Goal: Transaction & Acquisition: Book appointment/travel/reservation

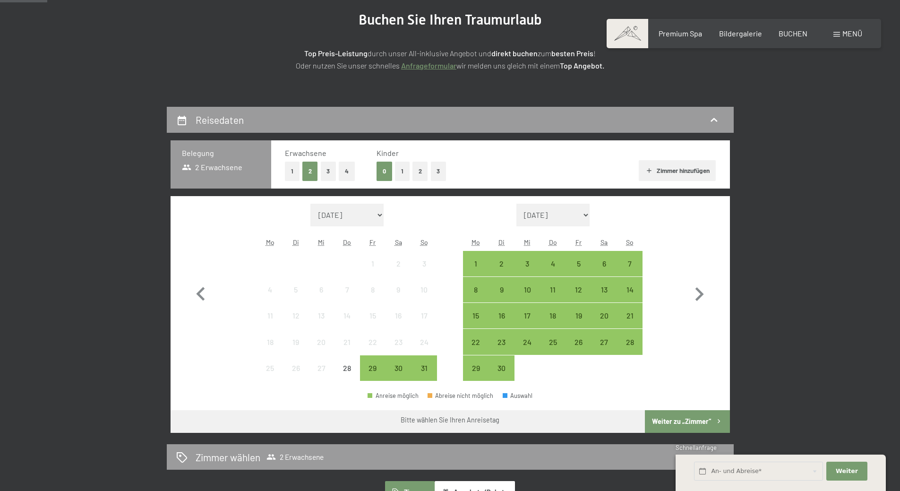
scroll to position [189, 0]
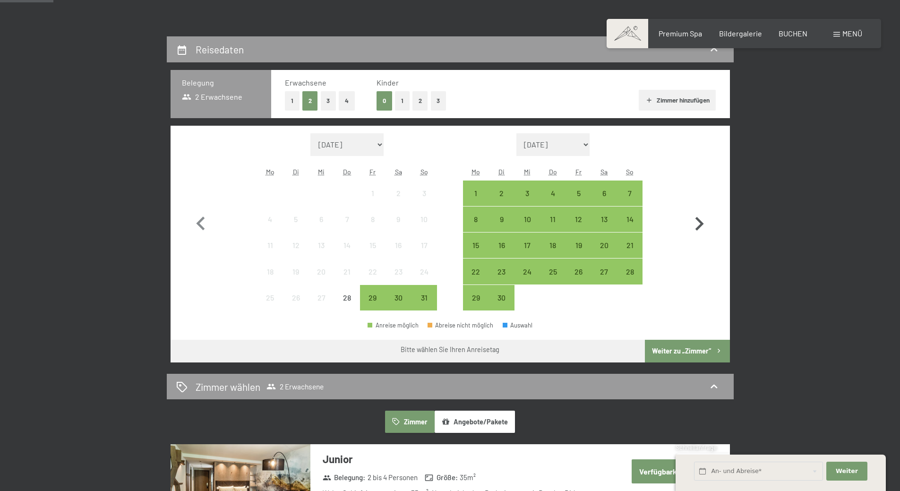
click at [699, 226] on icon "button" at bounding box center [699, 224] width 8 height 14
select select "2025-09-01"
select select "2025-10-01"
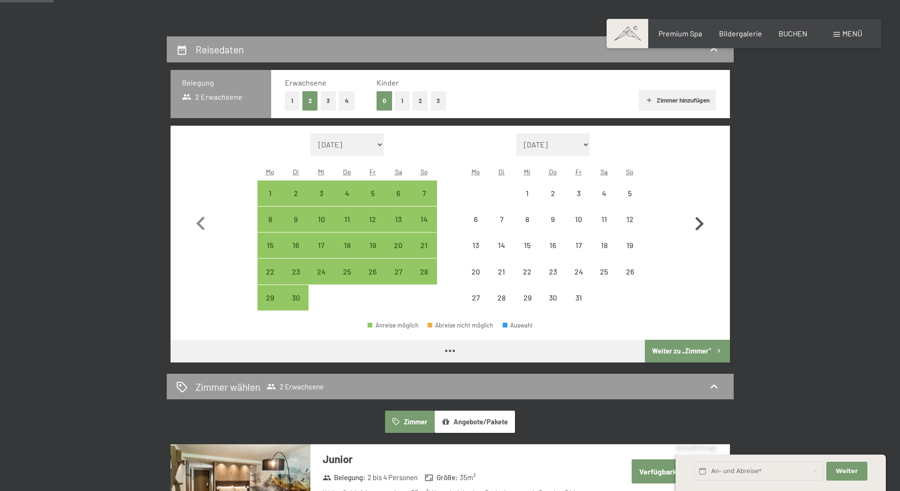
click at [699, 226] on icon "button" at bounding box center [699, 224] width 8 height 14
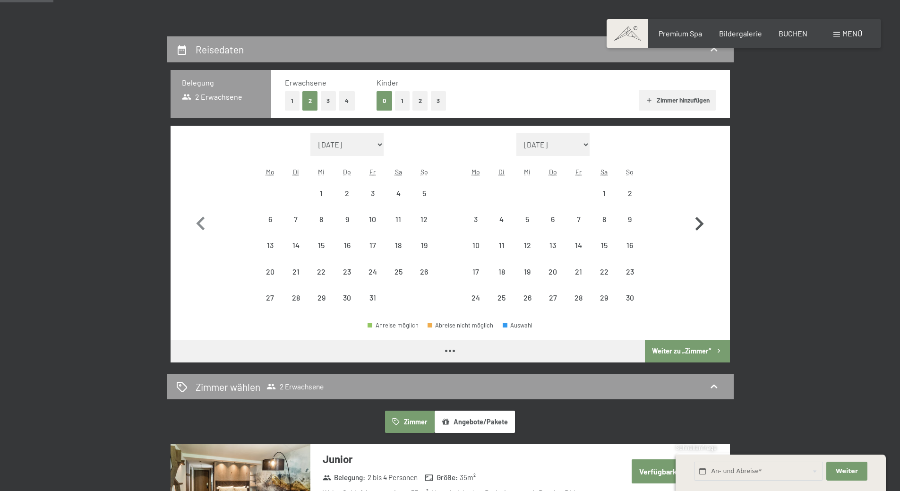
click at [699, 226] on icon "button" at bounding box center [699, 224] width 8 height 14
click at [699, 225] on icon "button" at bounding box center [699, 224] width 8 height 14
select select "2025-12-01"
select select "2026-01-01"
select select "[DATE]"
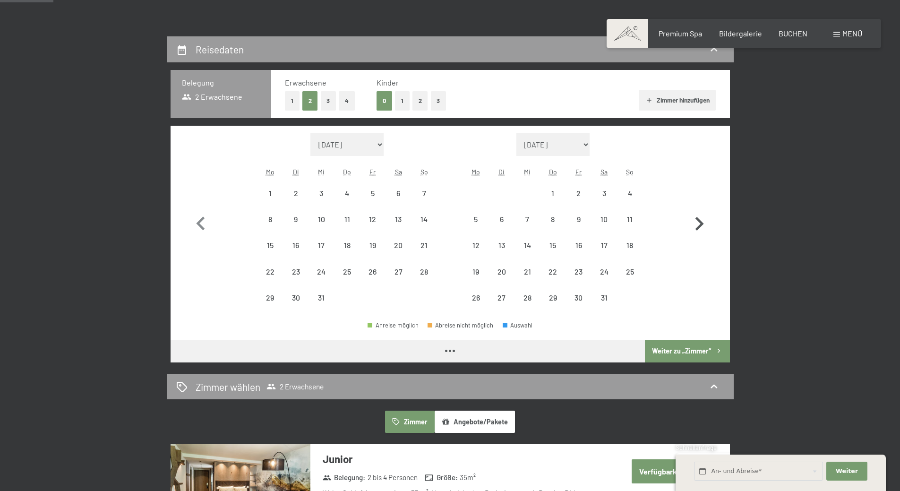
select select "[DATE]"
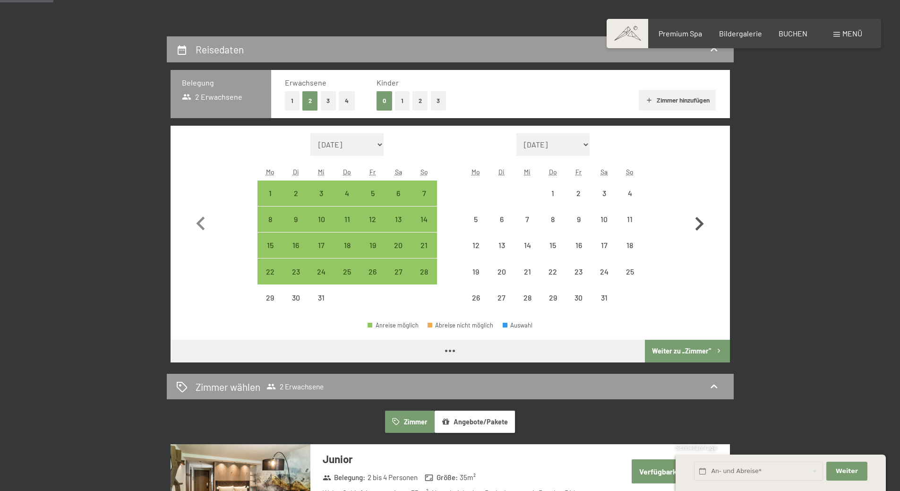
select select "[DATE]"
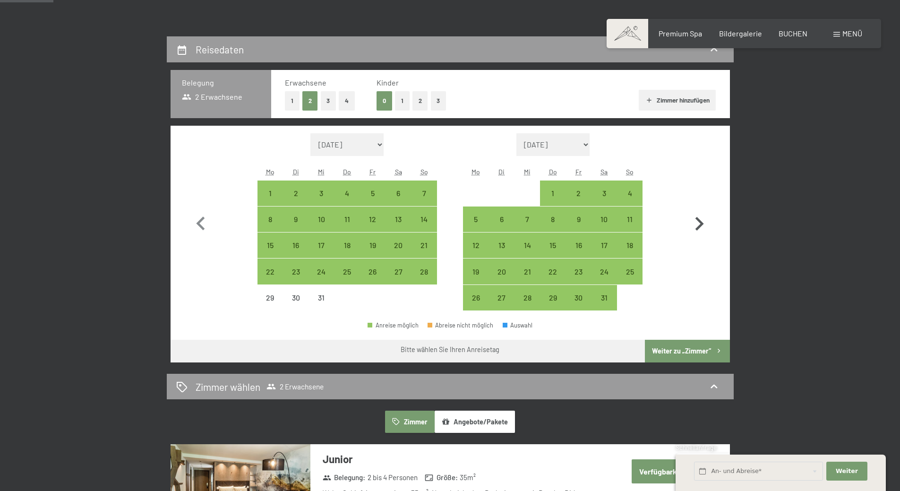
click at [699, 225] on icon "button" at bounding box center [699, 224] width 8 height 14
select select "[DATE]"
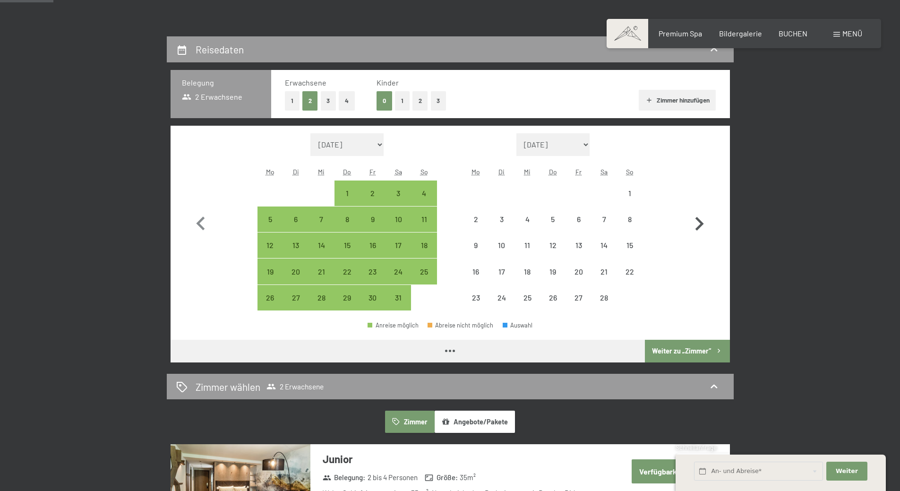
select select "2026-01-01"
select select "2026-02-01"
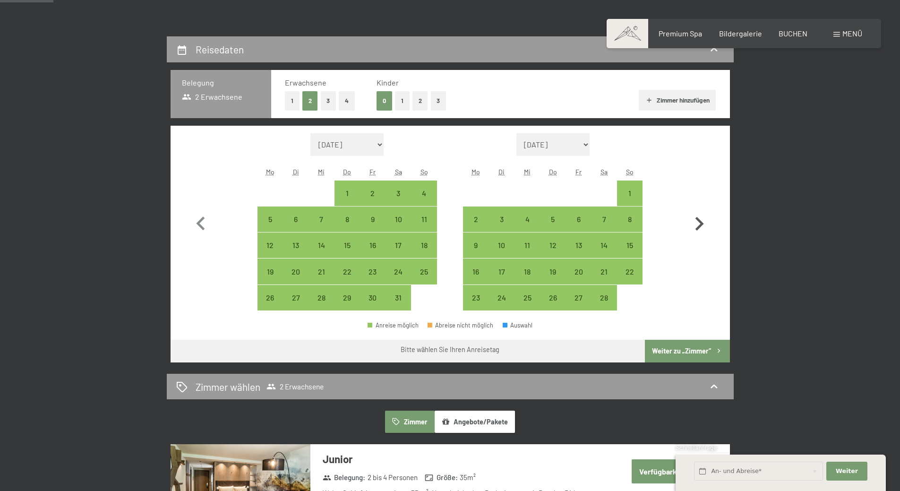
click at [699, 225] on icon "button" at bounding box center [699, 224] width 8 height 14
select select "2026-02-01"
select select "2026-03-01"
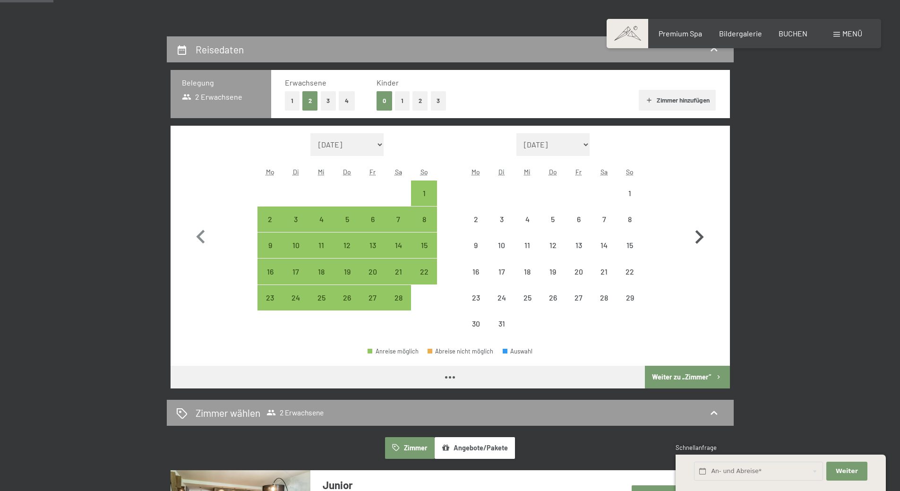
select select "2026-02-01"
select select "[DATE]"
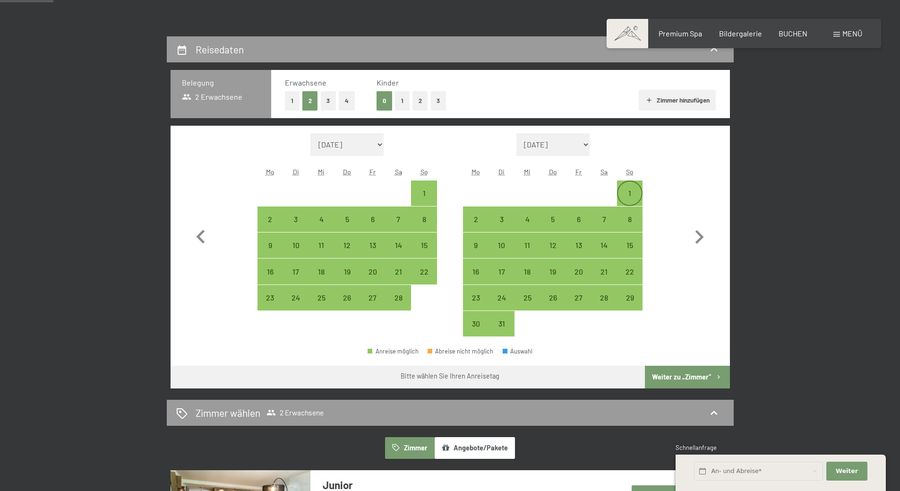
click at [629, 189] on div "1" at bounding box center [630, 201] width 24 height 24
select select "[DATE]"
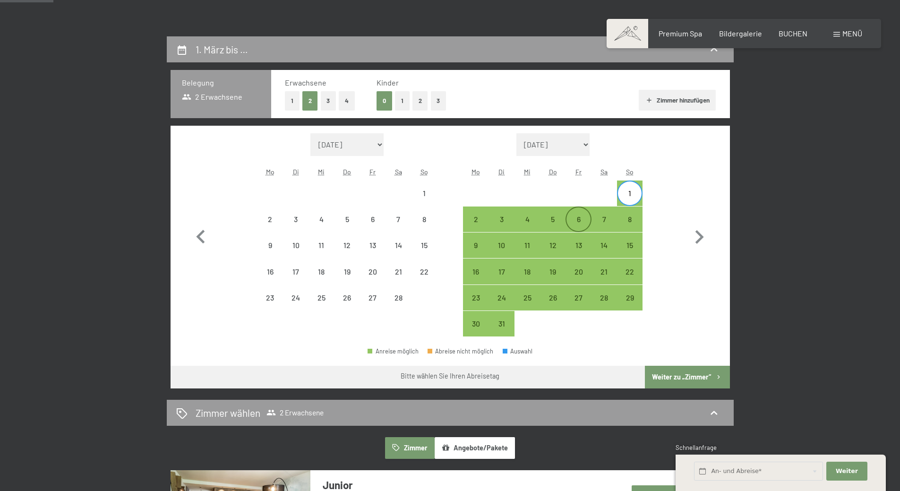
click at [578, 221] on div "6" at bounding box center [578, 227] width 24 height 24
select select "[DATE]"
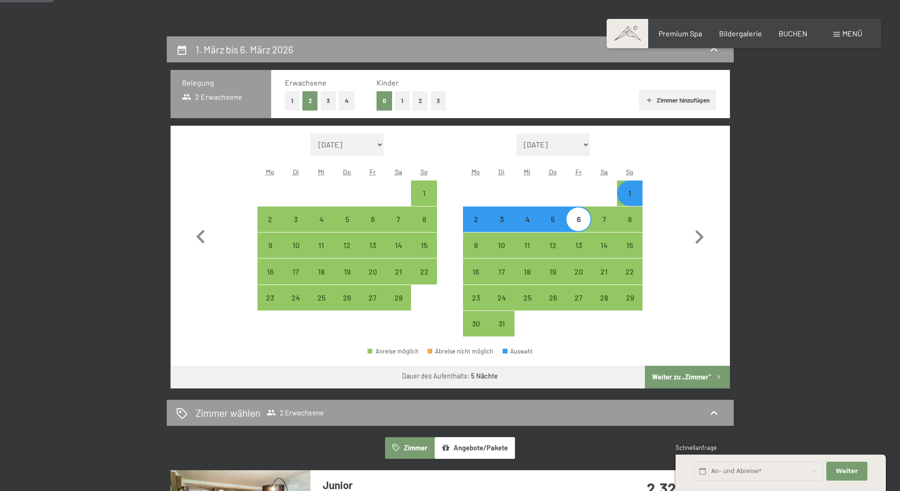
click at [667, 374] on button "Weiter zu „Zimmer“" at bounding box center [687, 376] width 85 height 23
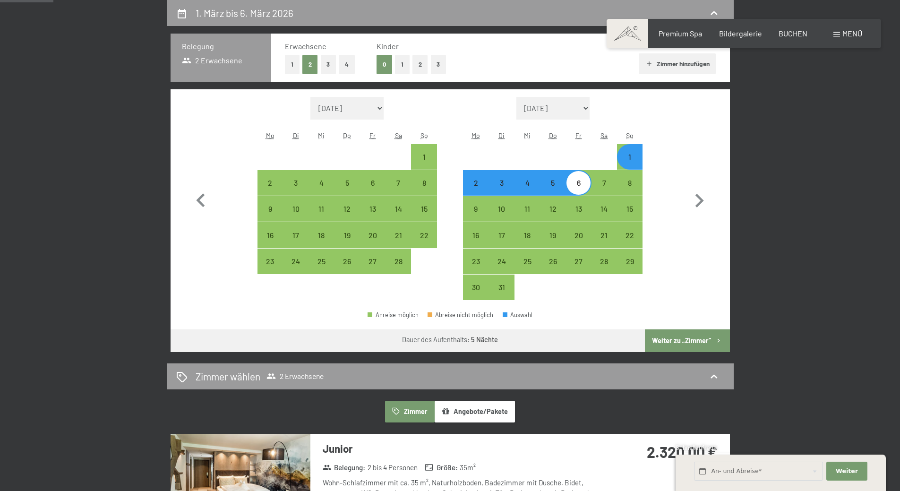
select select "[DATE]"
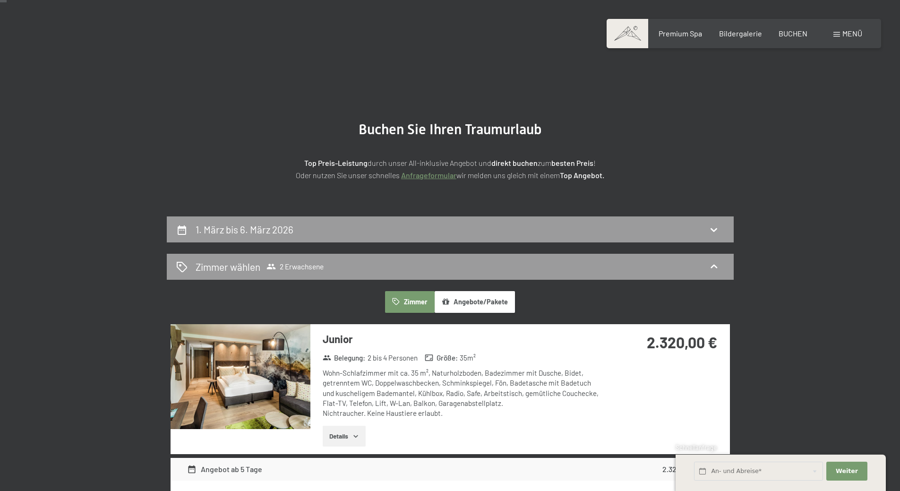
scroll to position [0, 0]
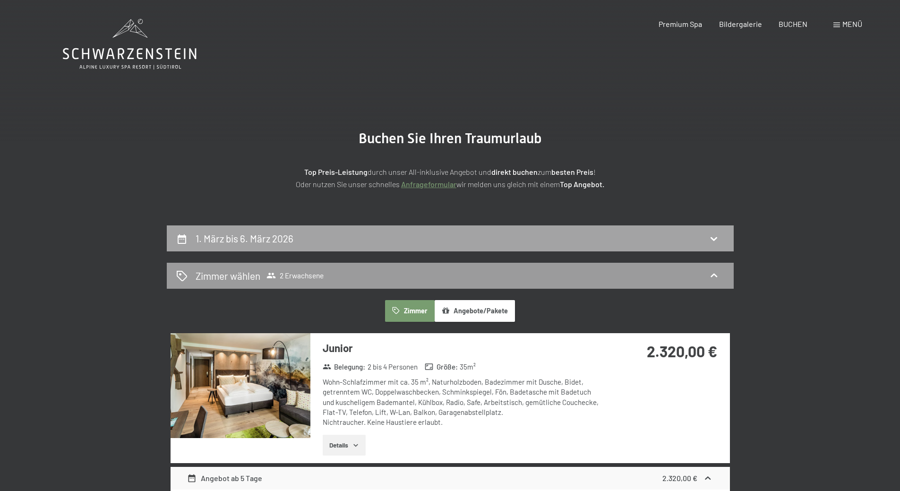
click at [715, 241] on icon at bounding box center [713, 238] width 11 height 11
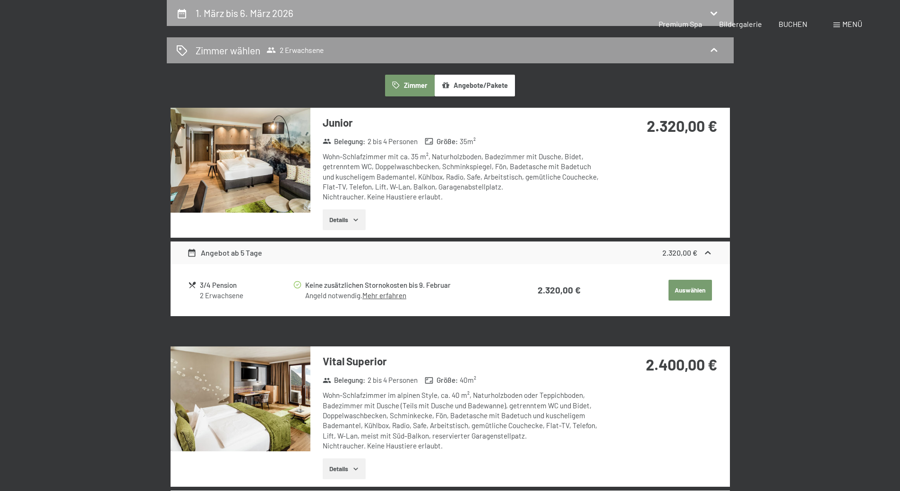
select select "[DATE]"
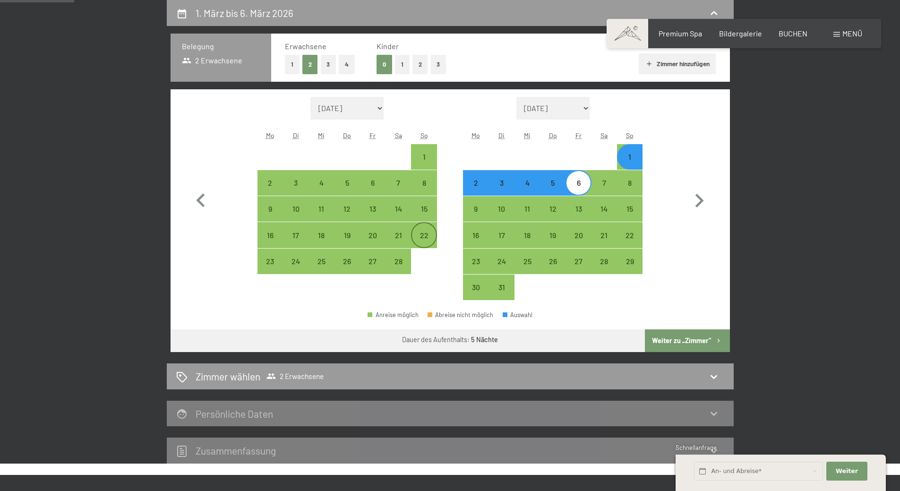
click at [425, 231] on div "22" at bounding box center [424, 243] width 24 height 24
select select "[DATE]"
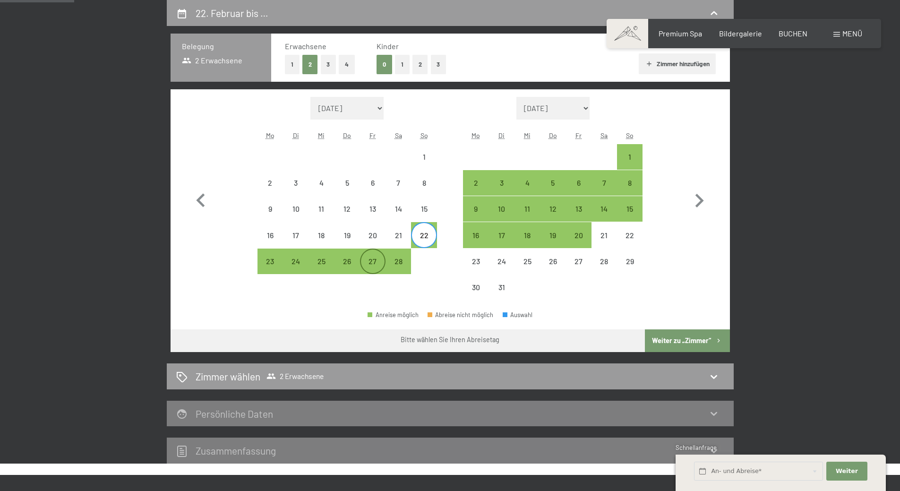
click at [367, 258] on div "27" at bounding box center [373, 269] width 24 height 24
select select "2026-02-01"
select select "2026-03-01"
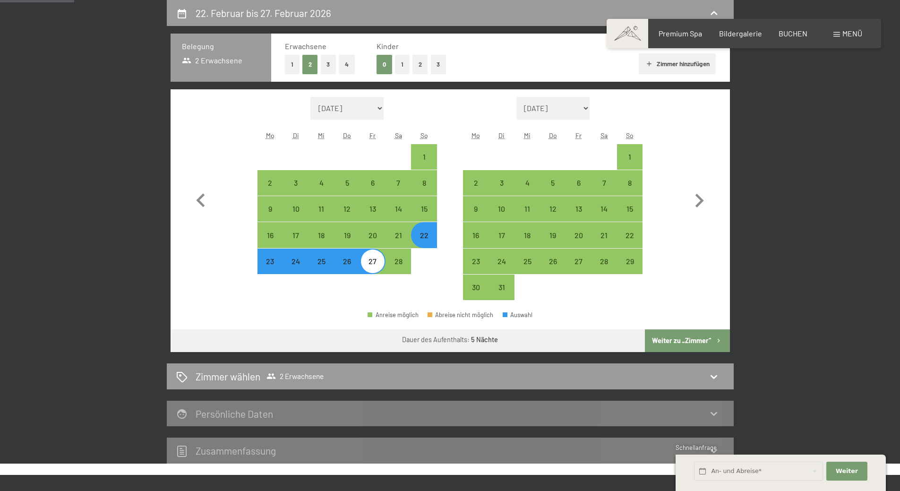
click at [656, 335] on button "Weiter zu „Zimmer“" at bounding box center [687, 340] width 85 height 23
select select "2026-02-01"
select select "2026-03-01"
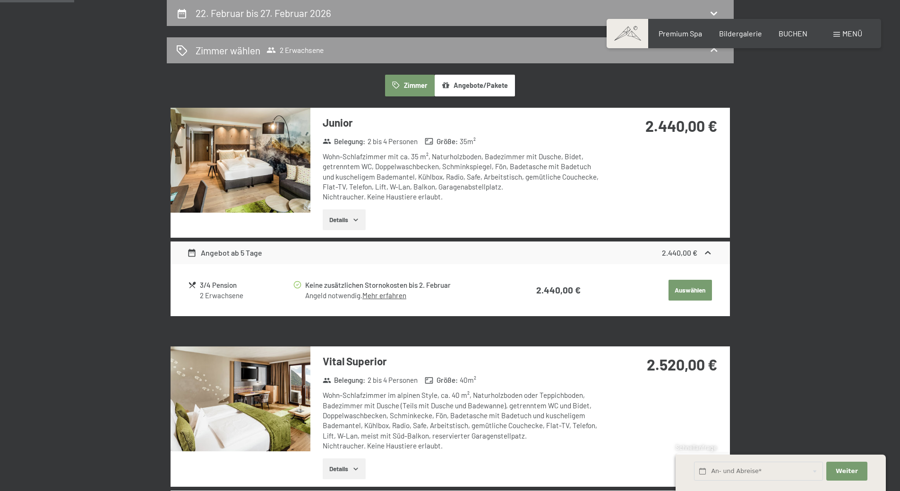
click at [469, 84] on button "Angebote/Pakete" at bounding box center [474, 86] width 80 height 22
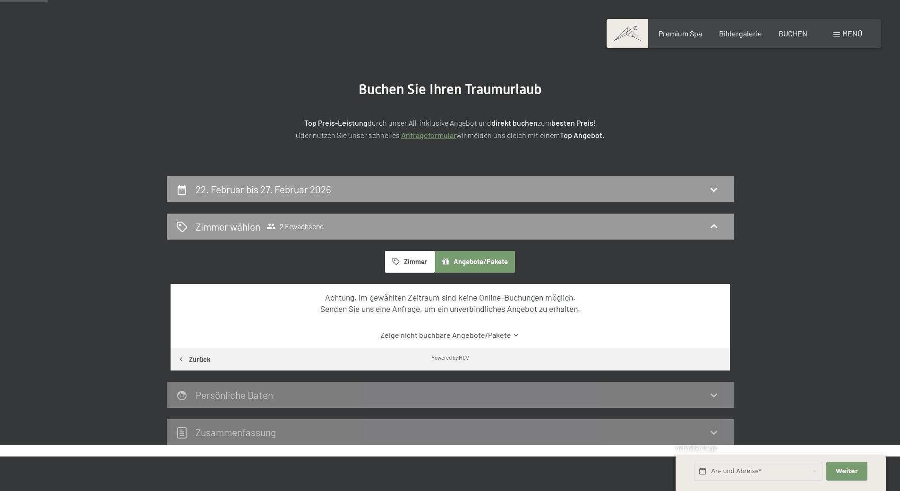
scroll to position [36, 0]
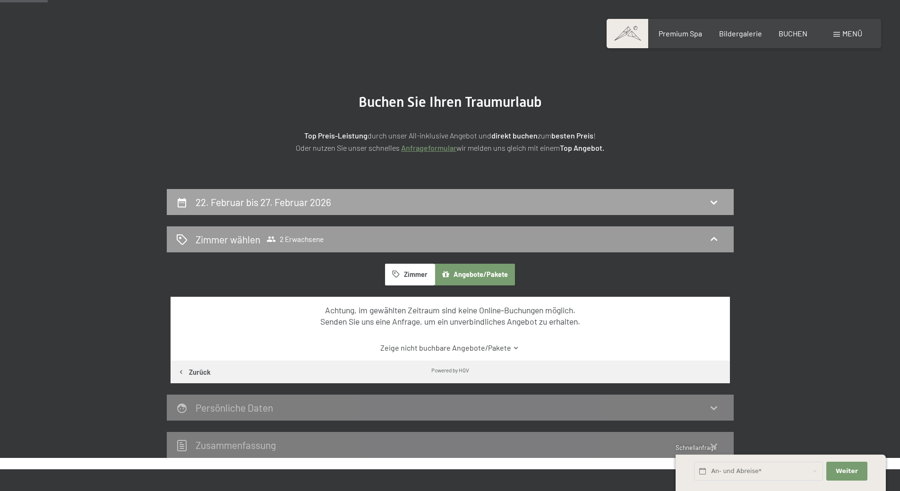
click at [254, 202] on h2 "22. Februar bis 27. Februar 2026" at bounding box center [263, 202] width 136 height 12
select select "2026-02-01"
select select "2026-03-01"
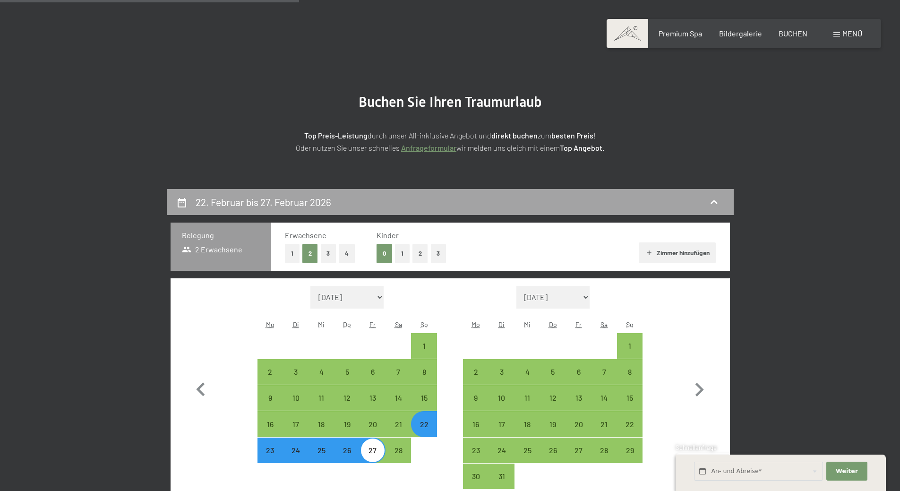
scroll to position [225, 0]
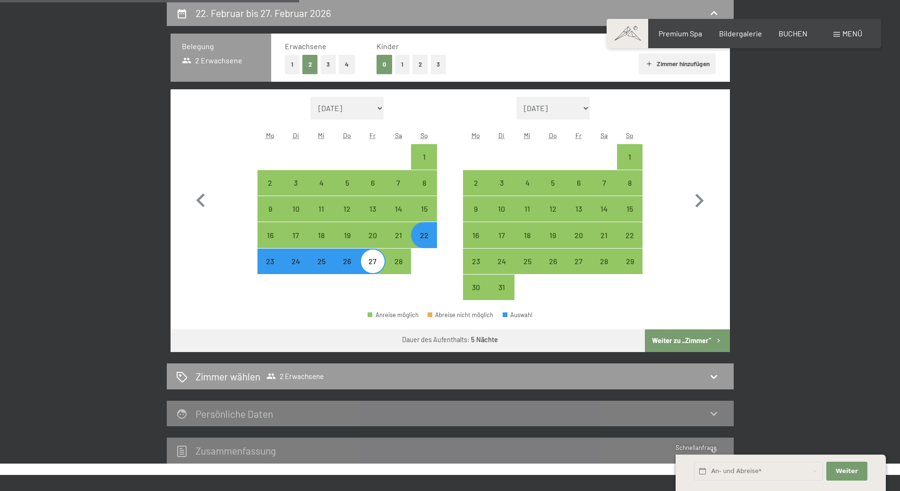
click at [289, 311] on div "Anreise möglich Abreise nicht möglich Auswahl" at bounding box center [449, 318] width 559 height 21
click at [274, 263] on div "23" at bounding box center [270, 269] width 24 height 24
select select "2026-02-01"
select select "2026-03-01"
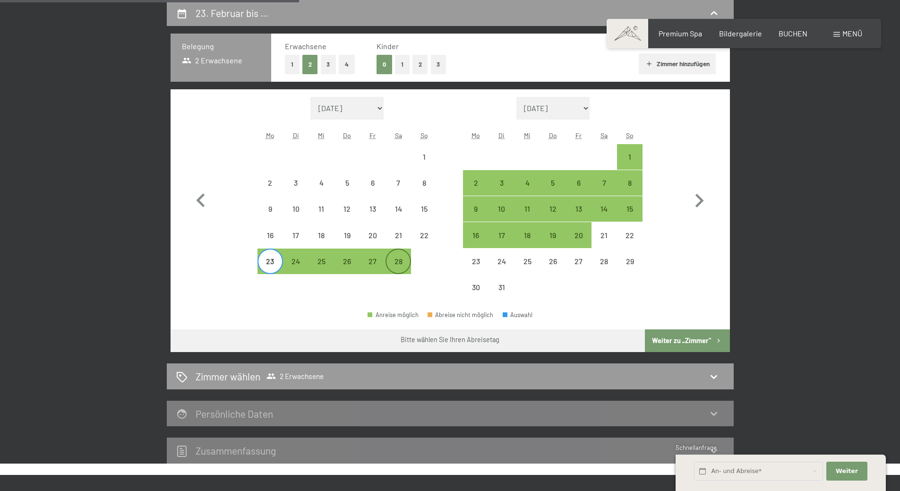
click at [395, 264] on div "28" at bounding box center [398, 269] width 24 height 24
select select "2026-02-01"
select select "2026-03-01"
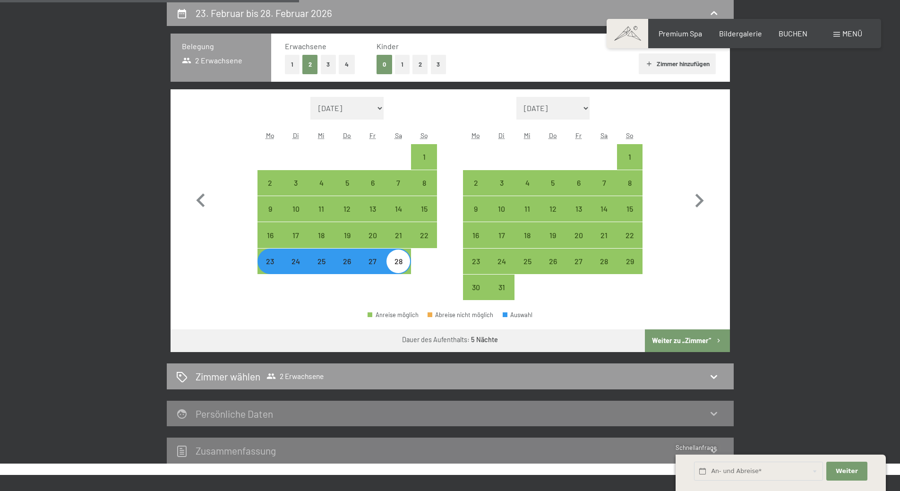
click at [669, 340] on button "Weiter zu „Zimmer“" at bounding box center [687, 340] width 85 height 23
select select "2026-02-01"
select select "2026-03-01"
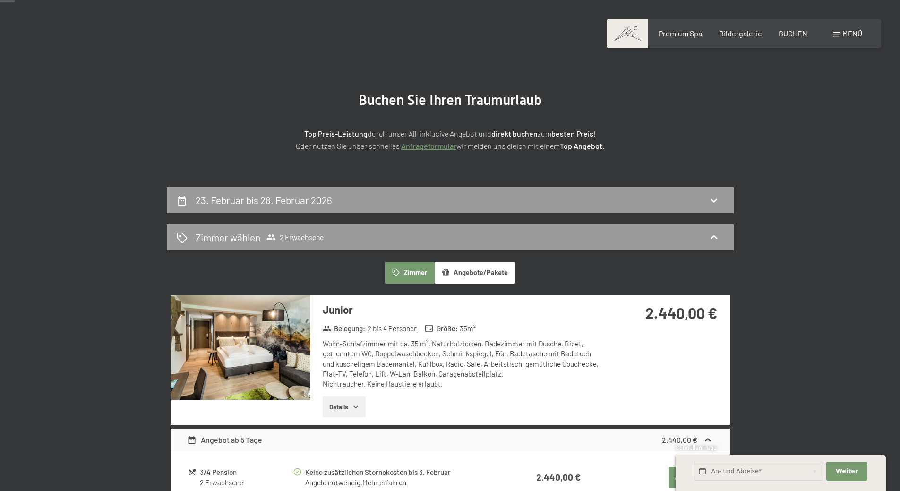
scroll to position [36, 0]
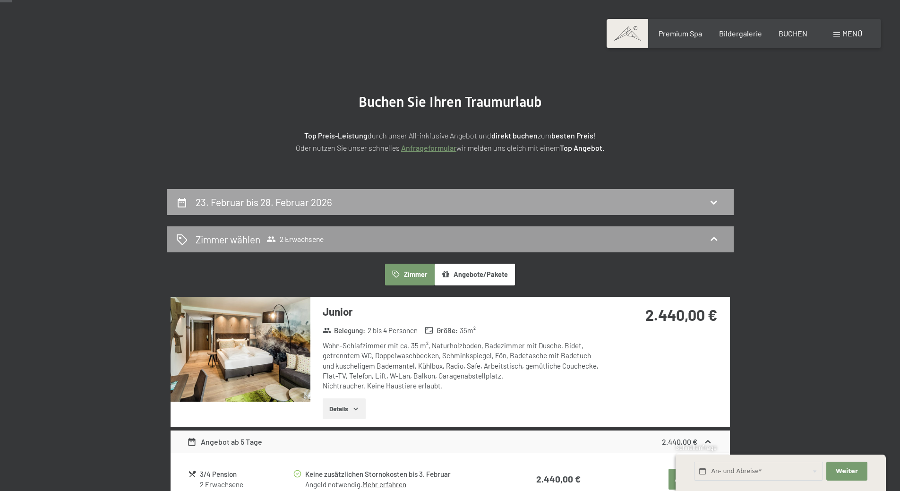
click at [245, 204] on h2 "23. Februar bis 28. Februar 2026" at bounding box center [263, 202] width 136 height 12
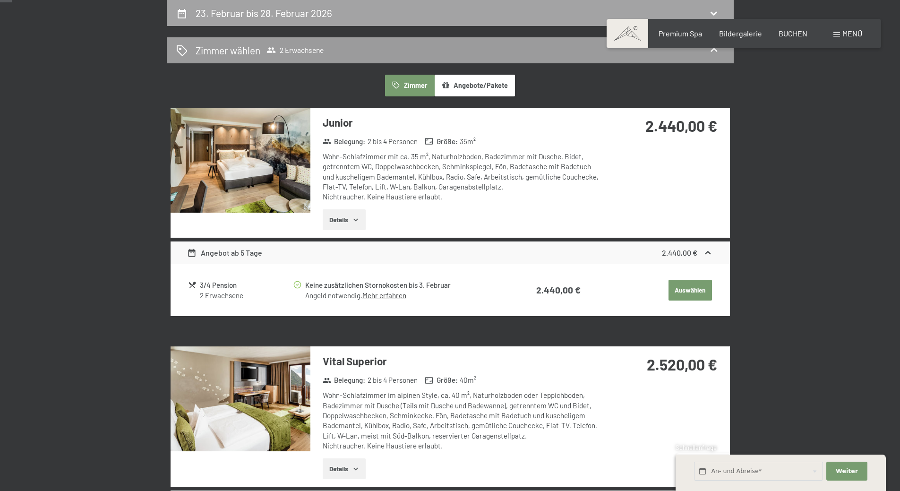
select select "2026-02-01"
select select "2026-03-01"
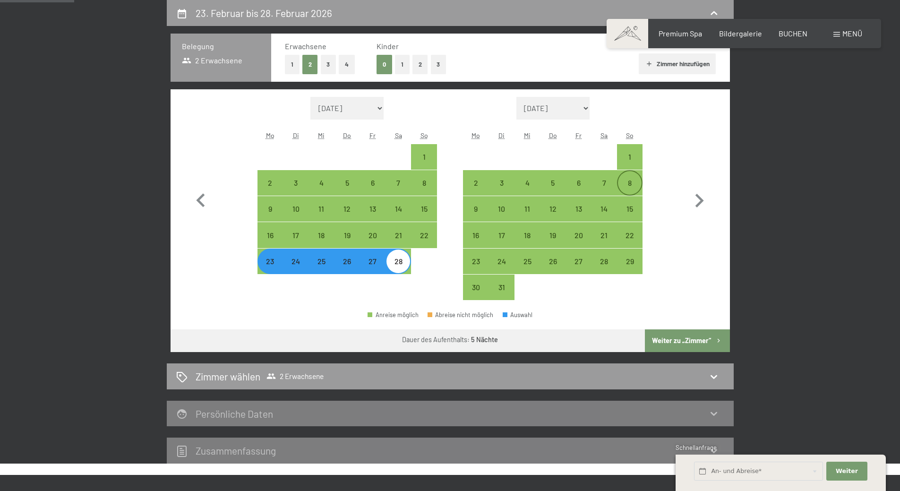
click at [633, 185] on div "8" at bounding box center [630, 191] width 24 height 24
select select "2026-02-01"
select select "2026-03-01"
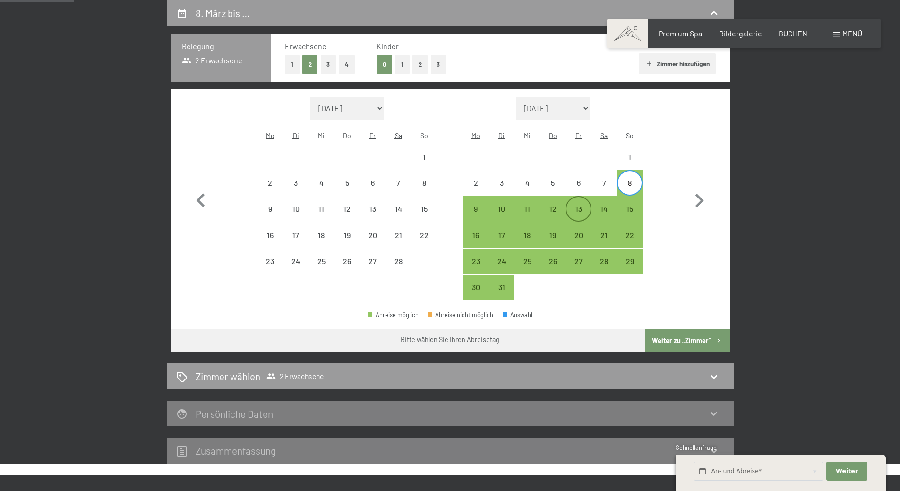
click at [579, 207] on div "13" at bounding box center [578, 217] width 24 height 24
select select "2026-02-01"
select select "2026-03-01"
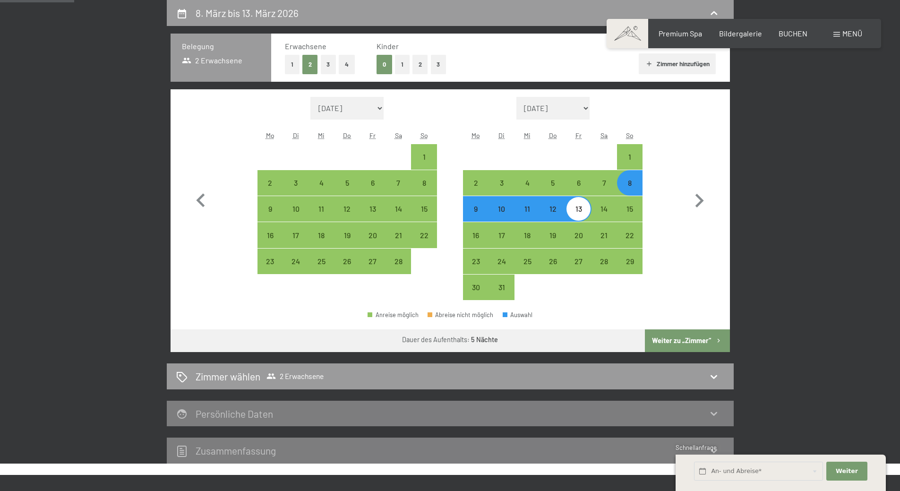
click at [656, 338] on button "Weiter zu „Zimmer“" at bounding box center [687, 340] width 85 height 23
select select "2026-02-01"
select select "2026-03-01"
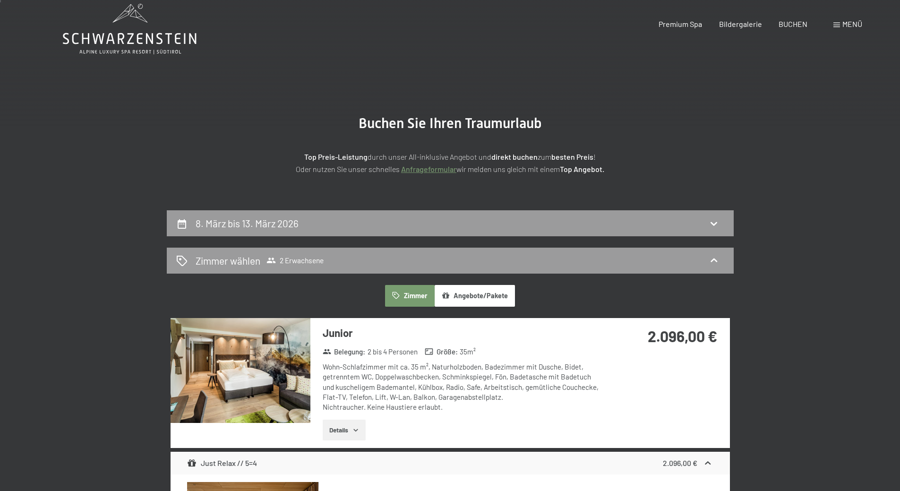
scroll to position [0, 0]
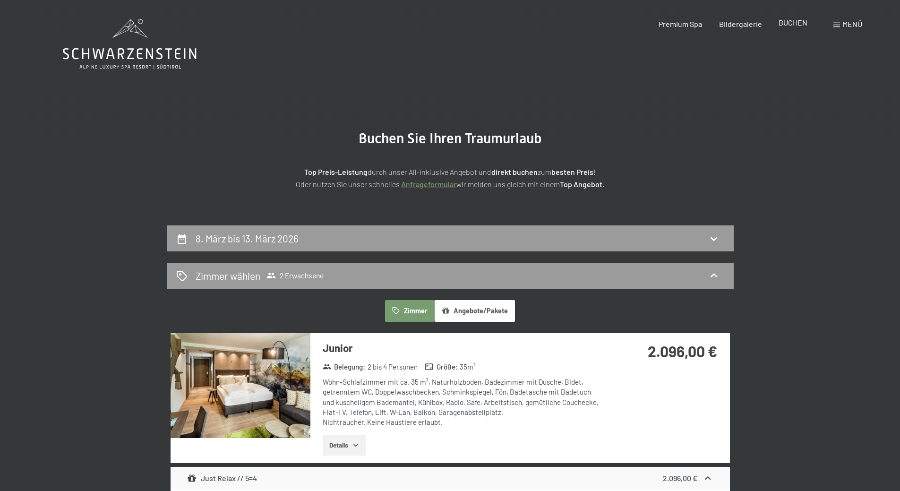
click at [790, 25] on span "BUCHEN" at bounding box center [792, 22] width 29 height 9
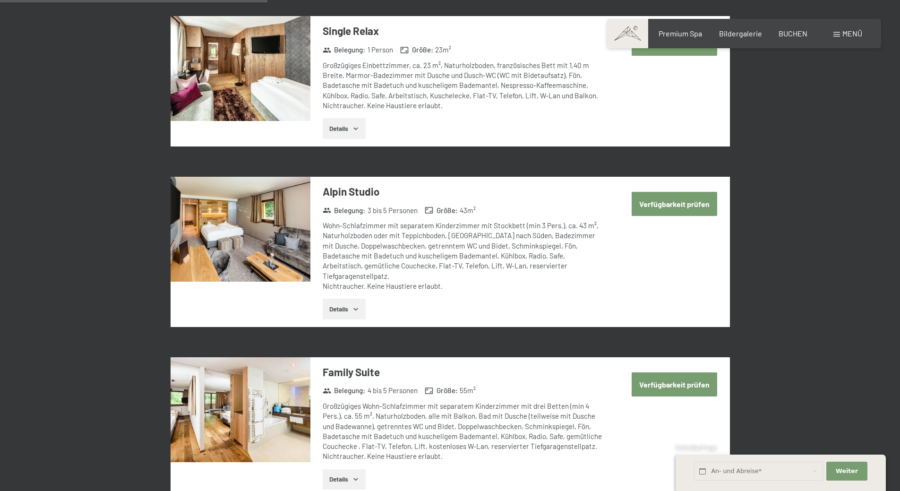
scroll to position [944, 0]
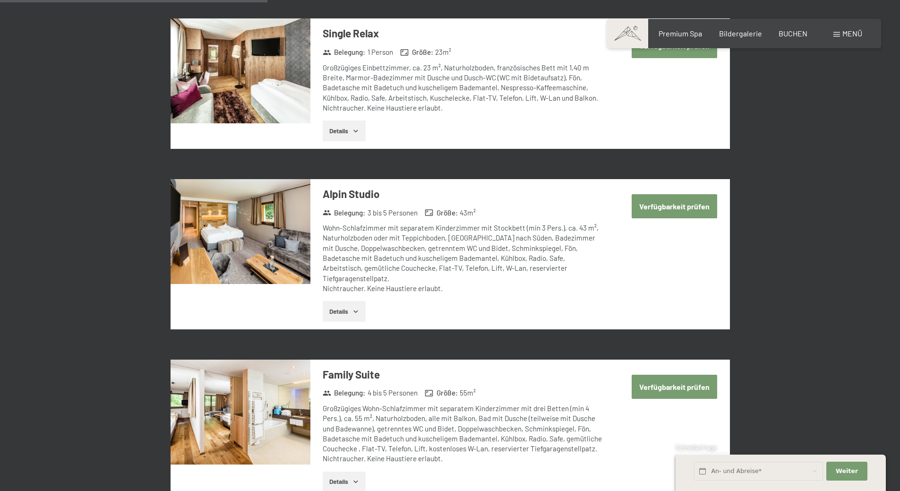
click at [261, 259] on img at bounding box center [240, 231] width 140 height 105
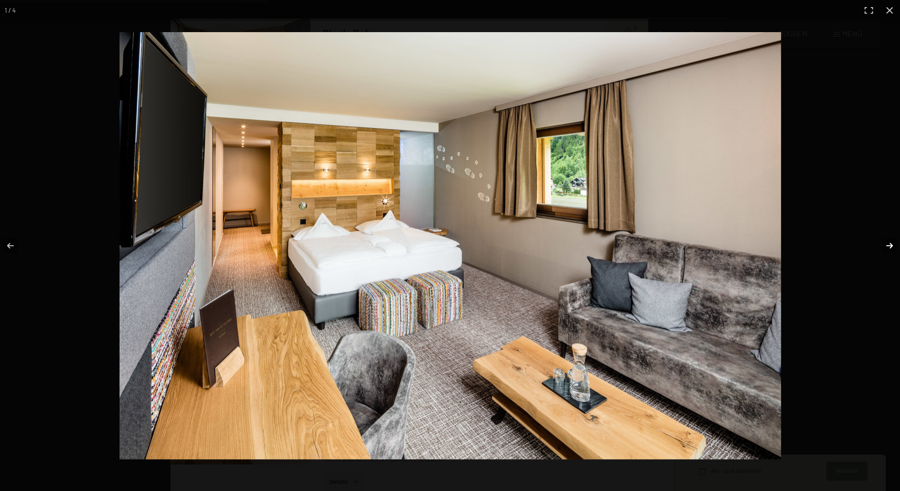
click at [887, 243] on button "button" at bounding box center [883, 245] width 33 height 47
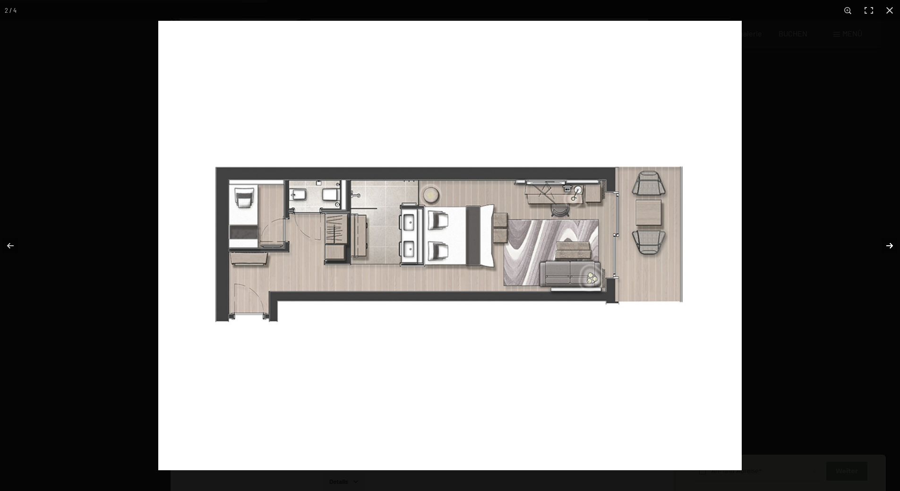
click at [887, 243] on button "button" at bounding box center [883, 245] width 33 height 47
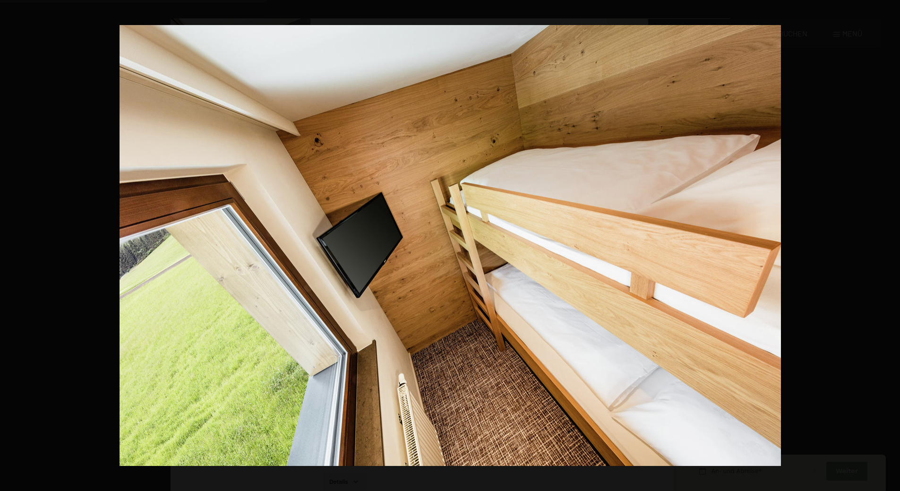
click at [887, 243] on button "button" at bounding box center [883, 245] width 33 height 47
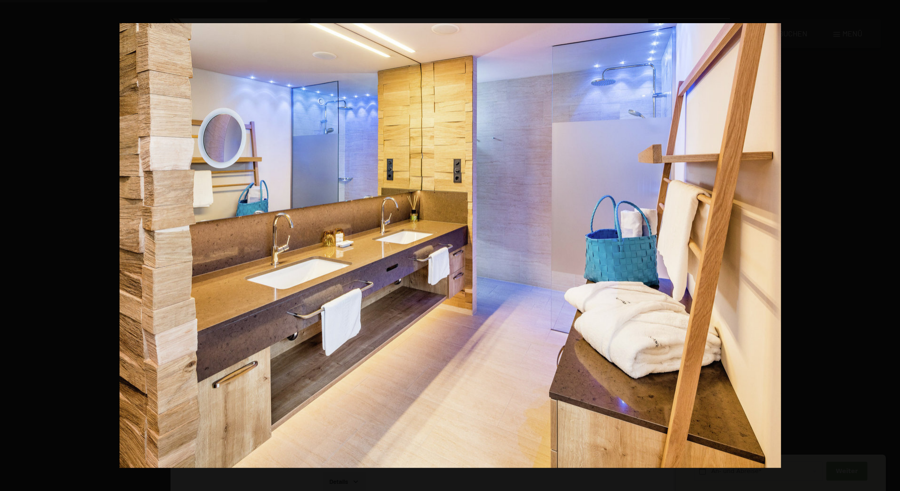
click at [887, 243] on button "button" at bounding box center [883, 245] width 33 height 47
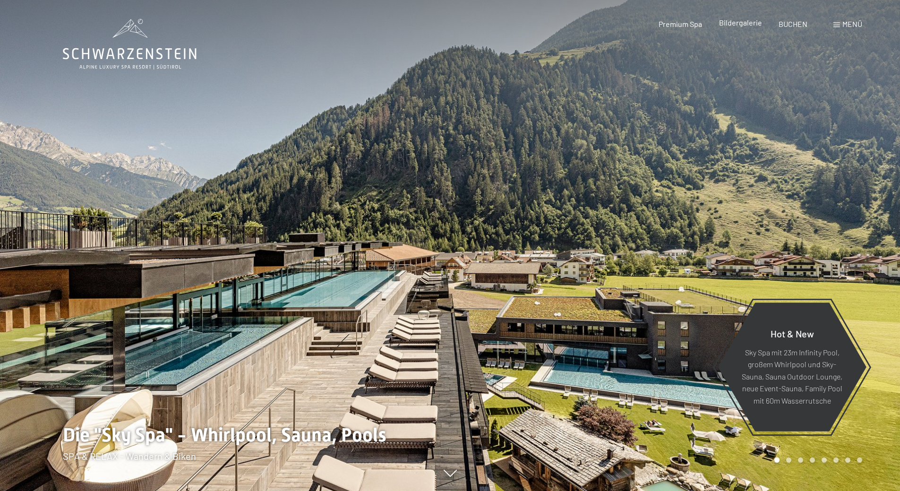
click at [735, 25] on span "Bildergalerie" at bounding box center [740, 22] width 43 height 9
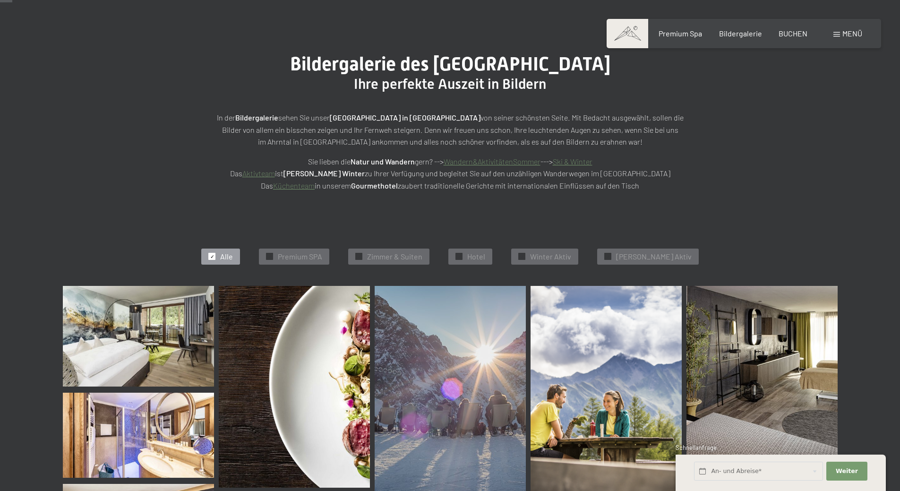
scroll to position [47, 0]
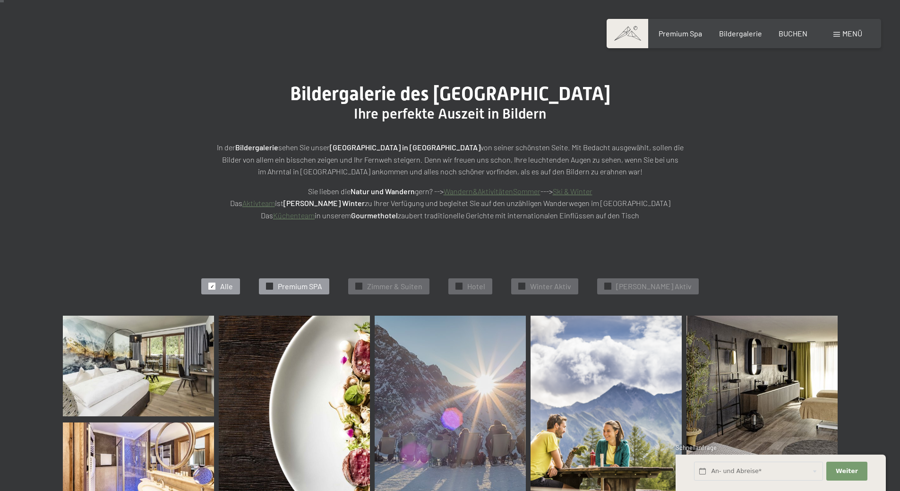
click at [310, 286] on span "Premium SPA" at bounding box center [300, 286] width 44 height 10
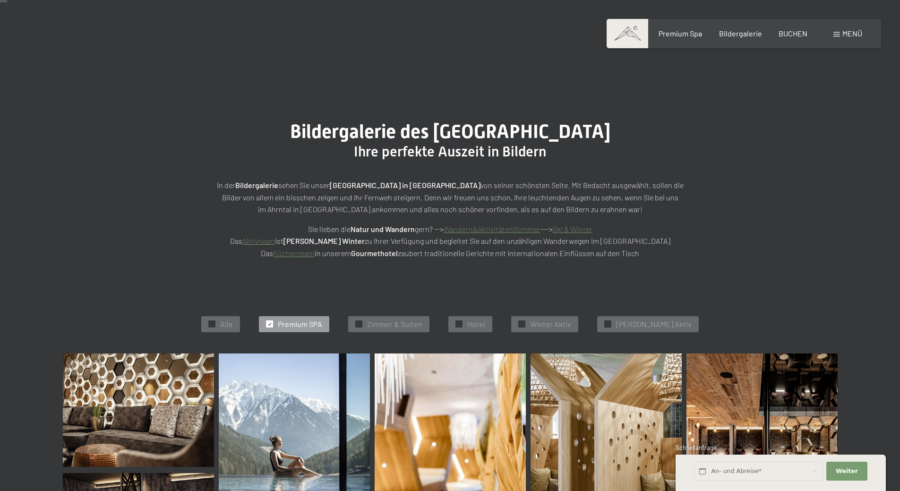
scroll to position [0, 0]
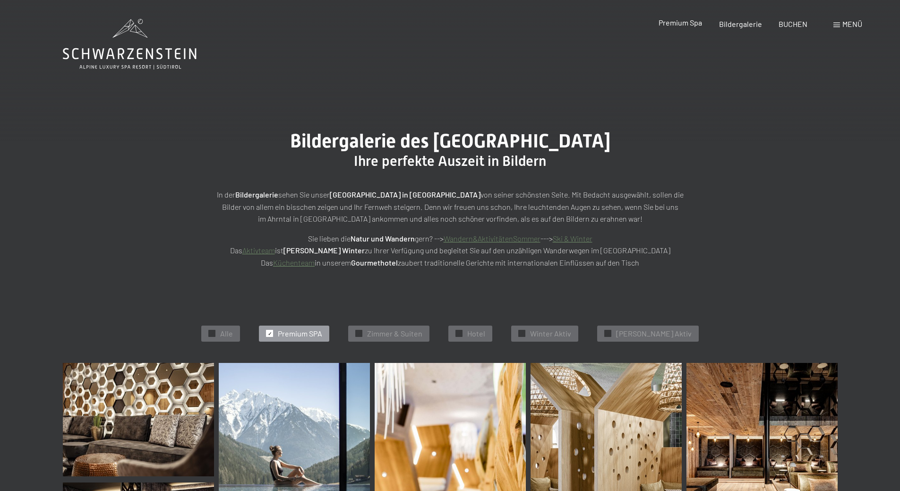
click at [671, 24] on span "Premium Spa" at bounding box center [679, 22] width 43 height 9
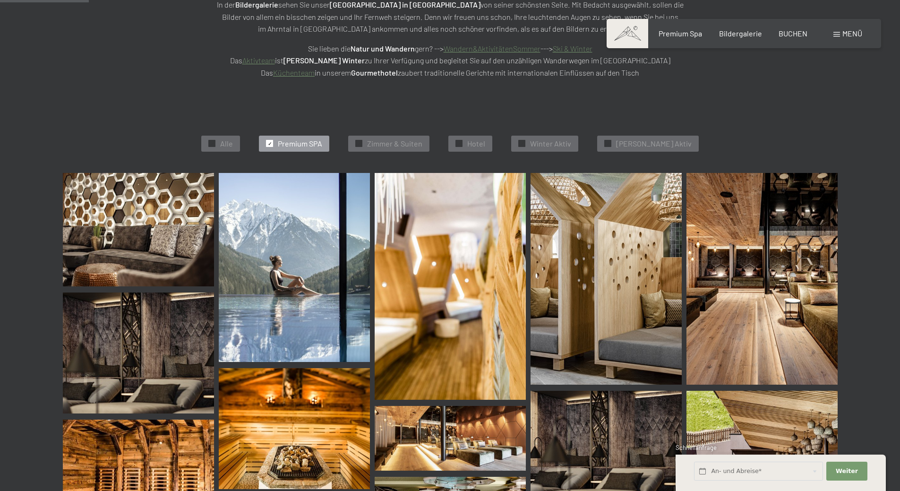
scroll to position [189, 0]
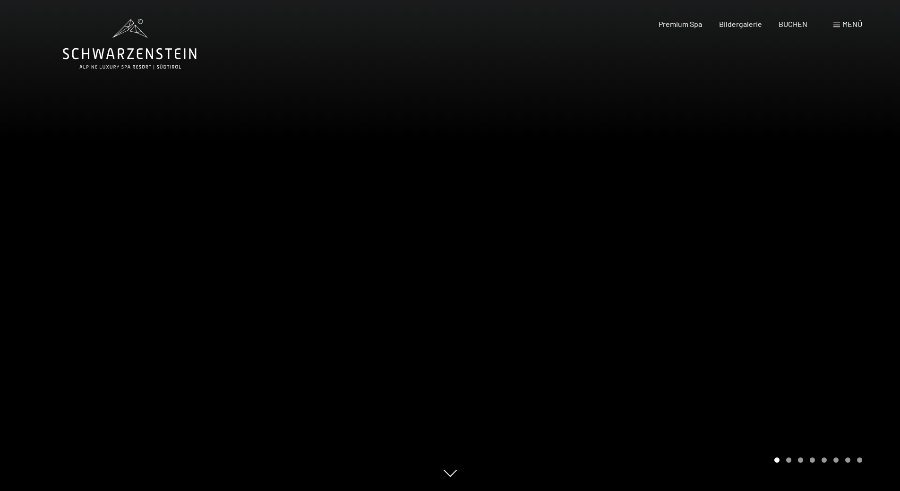
click at [888, 266] on div at bounding box center [675, 245] width 450 height 491
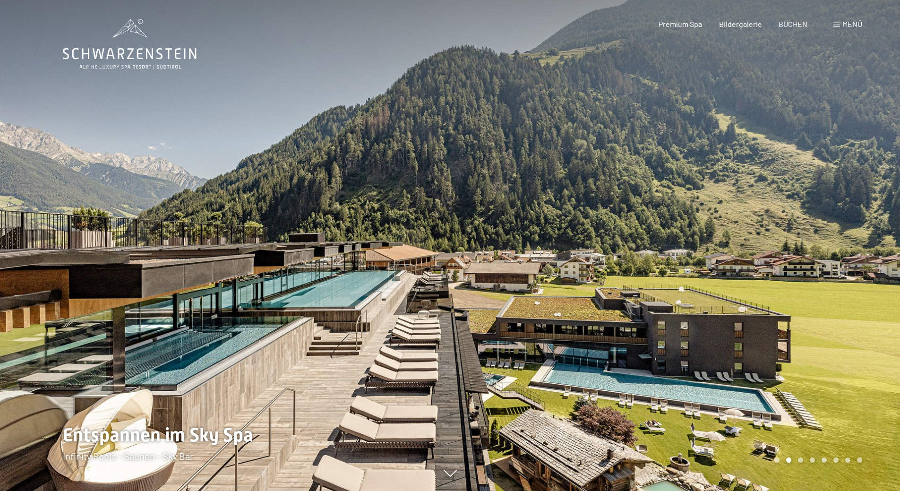
click at [886, 257] on div at bounding box center [675, 245] width 450 height 491
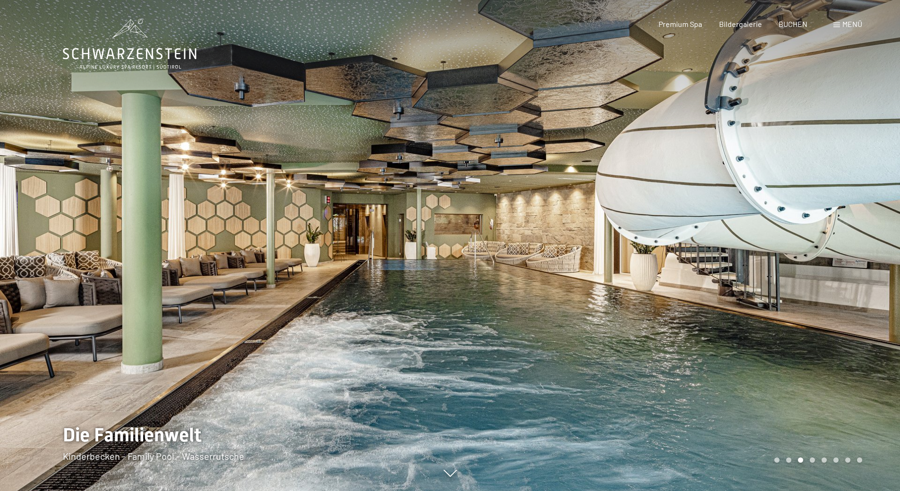
click at [886, 257] on div at bounding box center [675, 245] width 450 height 491
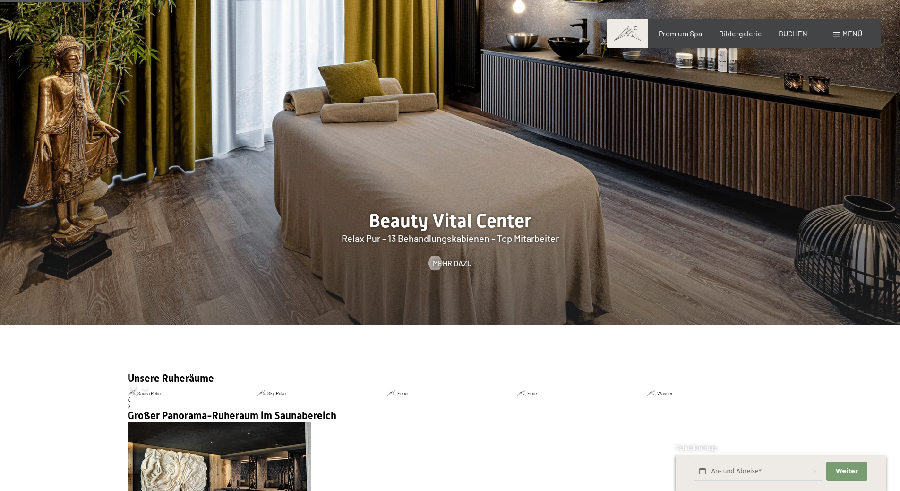
scroll to position [1181, 0]
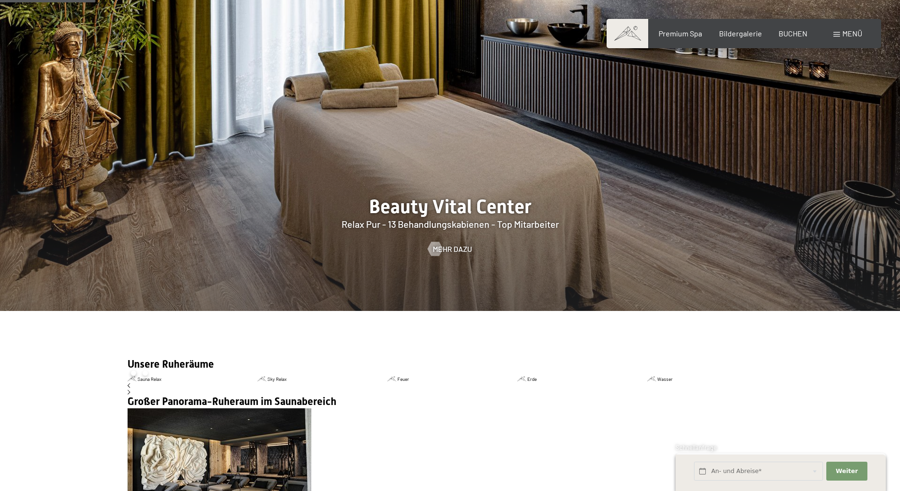
click at [240, 408] on img at bounding box center [219, 483] width 184 height 150
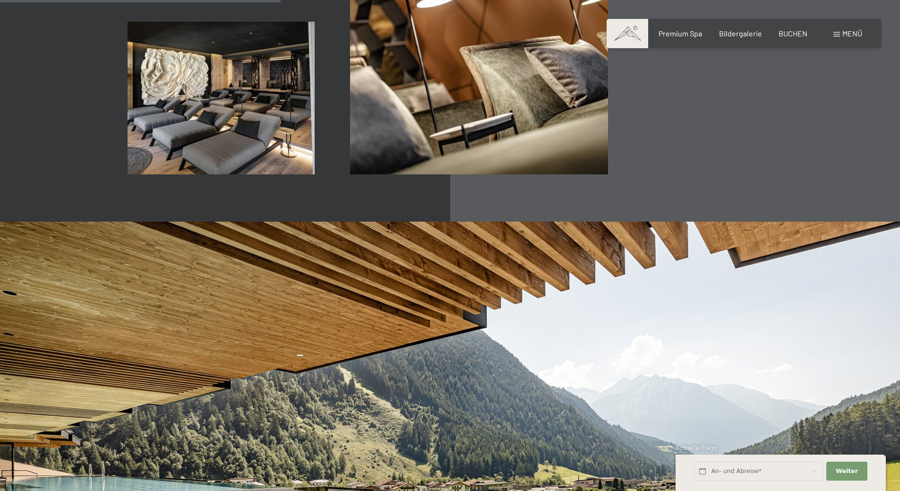
scroll to position [1665, 0]
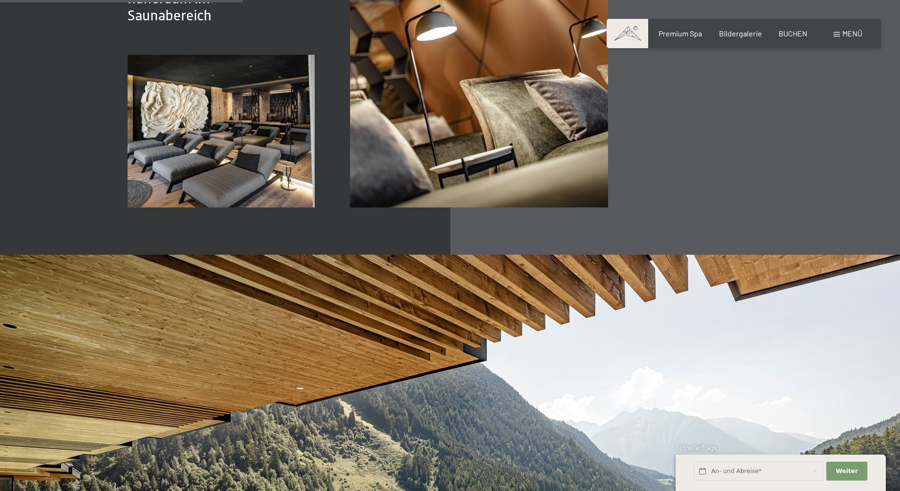
click at [246, 162] on img at bounding box center [220, 131] width 187 height 153
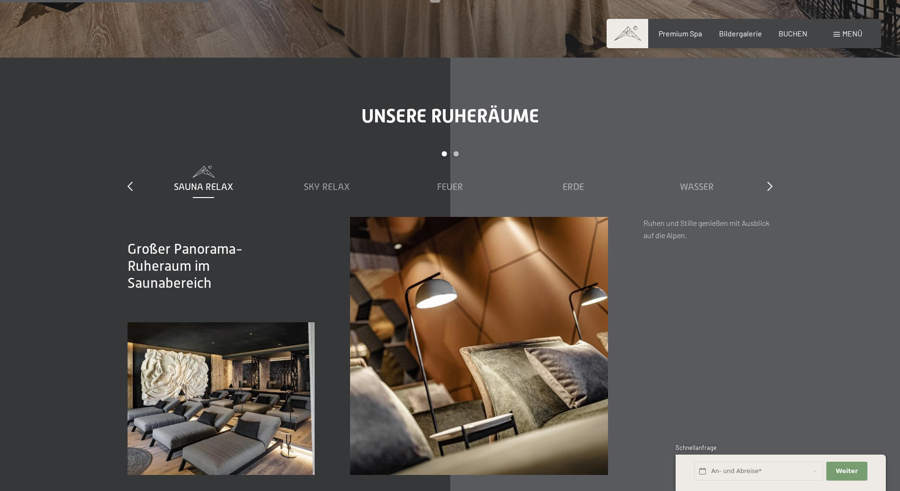
scroll to position [1382, 0]
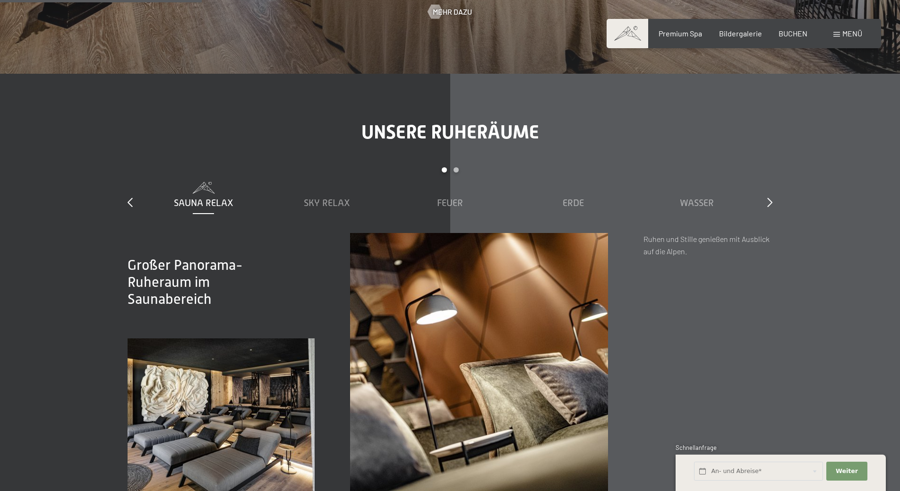
click at [457, 170] on div "Carousel Page 2" at bounding box center [455, 169] width 5 height 5
click at [453, 206] on span "Wasser" at bounding box center [450, 202] width 34 height 10
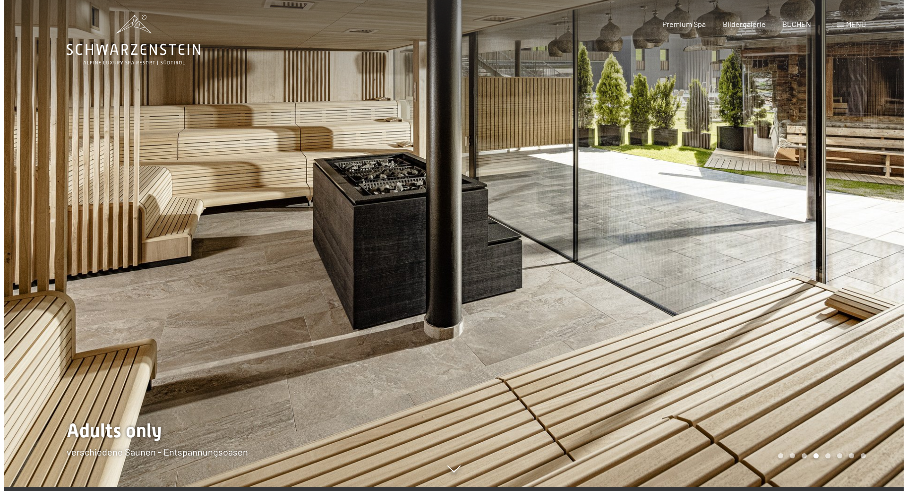
scroll to position [0, 0]
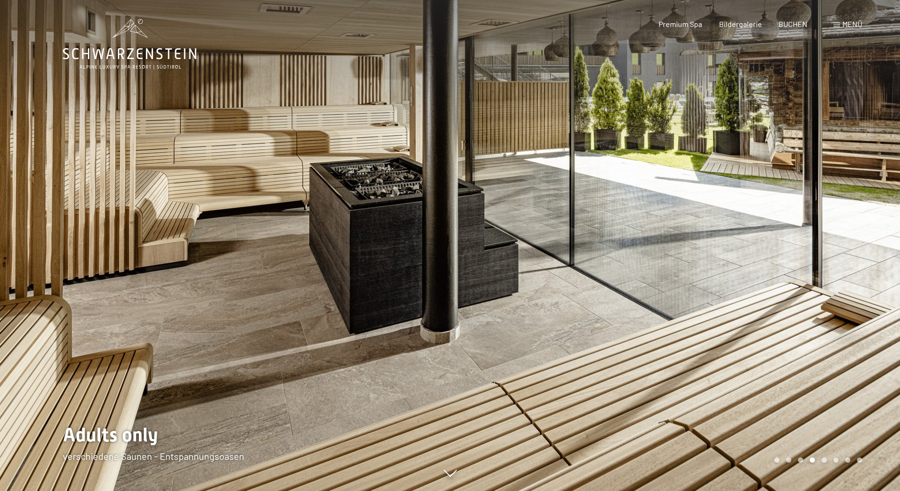
click at [703, 252] on div at bounding box center [675, 245] width 450 height 491
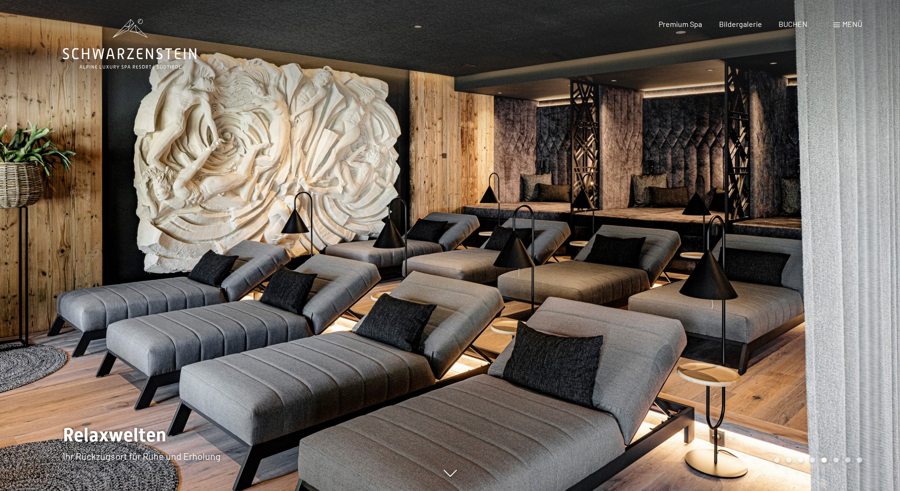
click at [703, 252] on div at bounding box center [675, 245] width 450 height 491
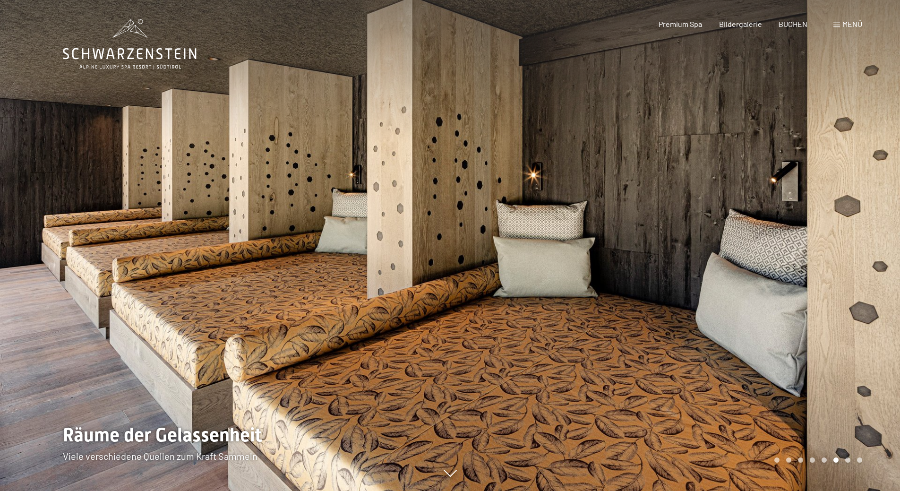
click at [703, 252] on div at bounding box center [675, 245] width 450 height 491
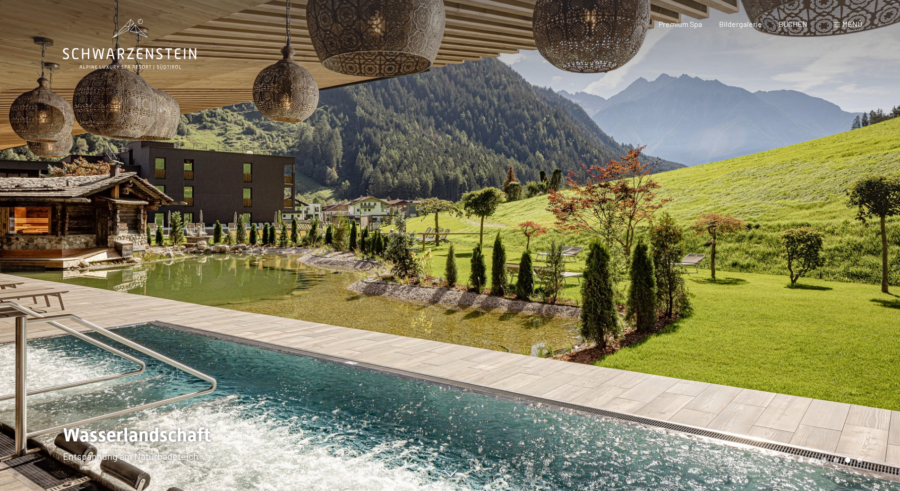
click at [703, 252] on div at bounding box center [675, 245] width 450 height 491
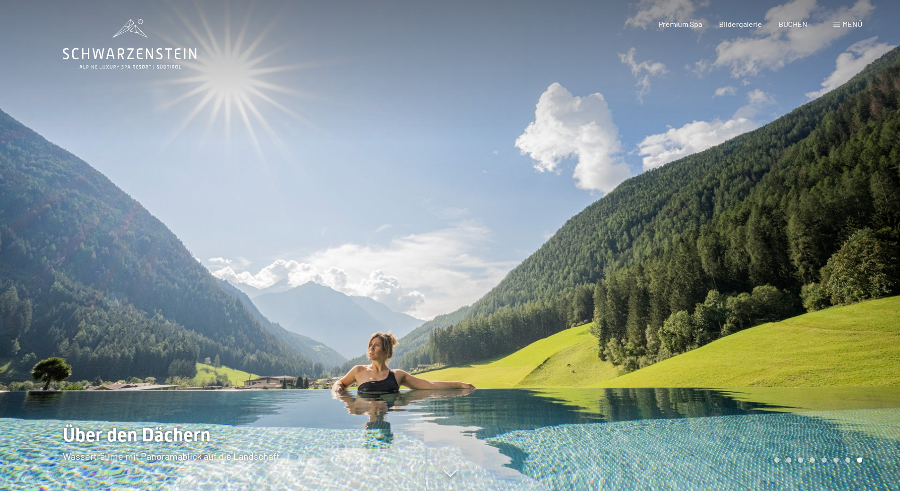
click at [703, 252] on div at bounding box center [675, 245] width 450 height 491
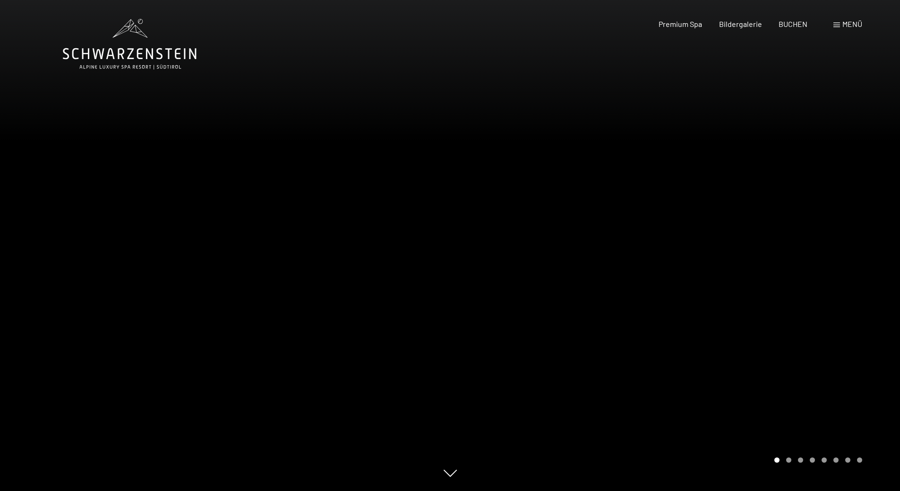
click at [703, 252] on div at bounding box center [675, 245] width 450 height 491
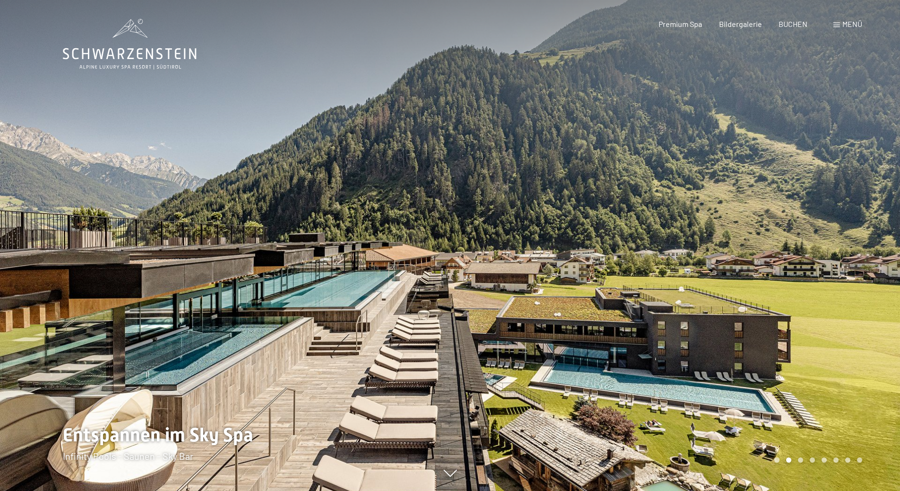
click at [703, 252] on div at bounding box center [675, 245] width 450 height 491
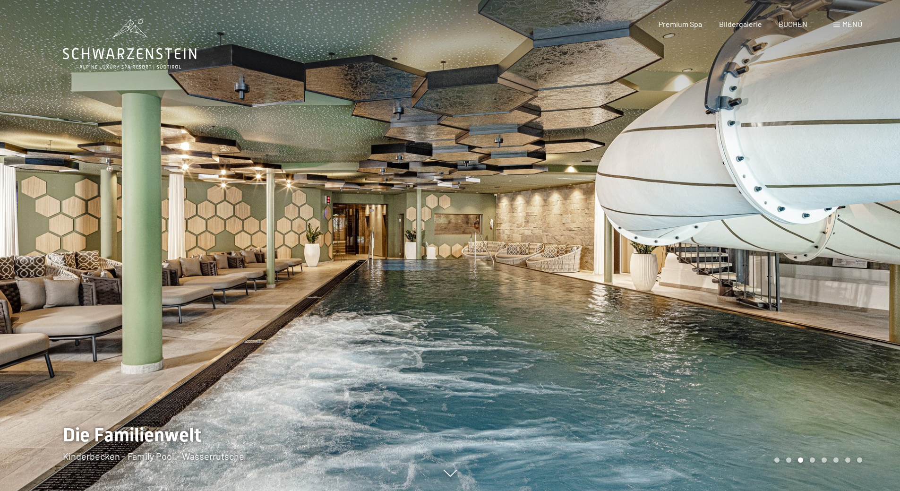
click at [703, 252] on div at bounding box center [675, 245] width 450 height 491
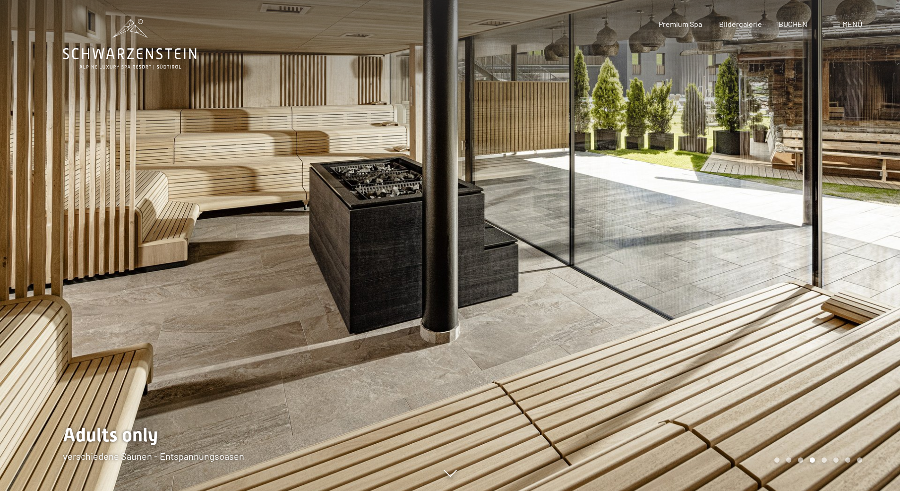
click at [703, 252] on div at bounding box center [675, 245] width 450 height 491
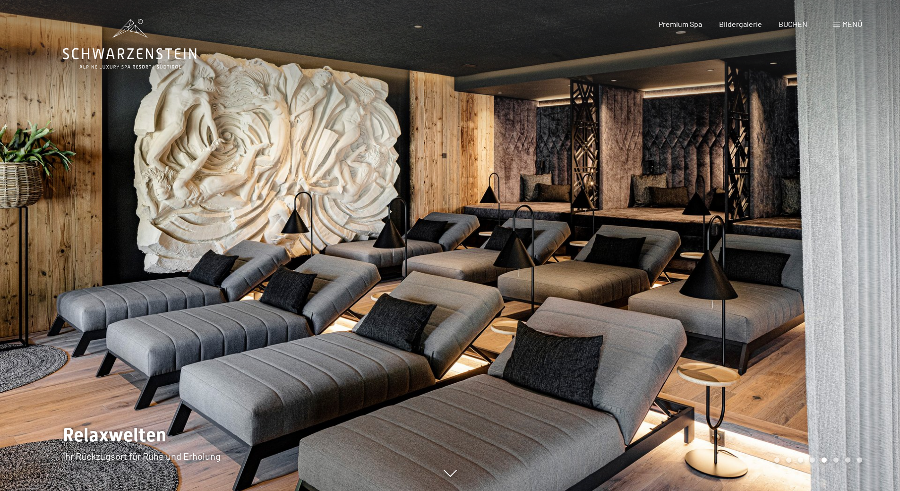
click at [703, 252] on div at bounding box center [675, 245] width 450 height 491
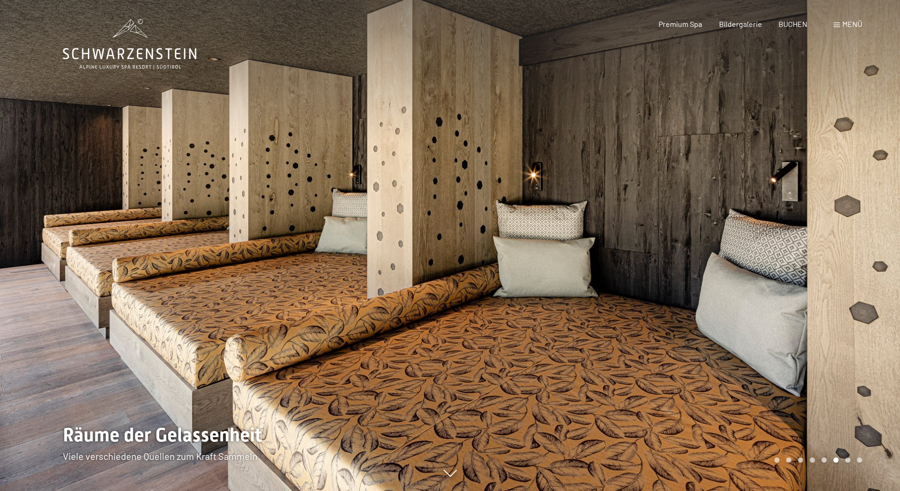
click at [703, 252] on div at bounding box center [675, 245] width 450 height 491
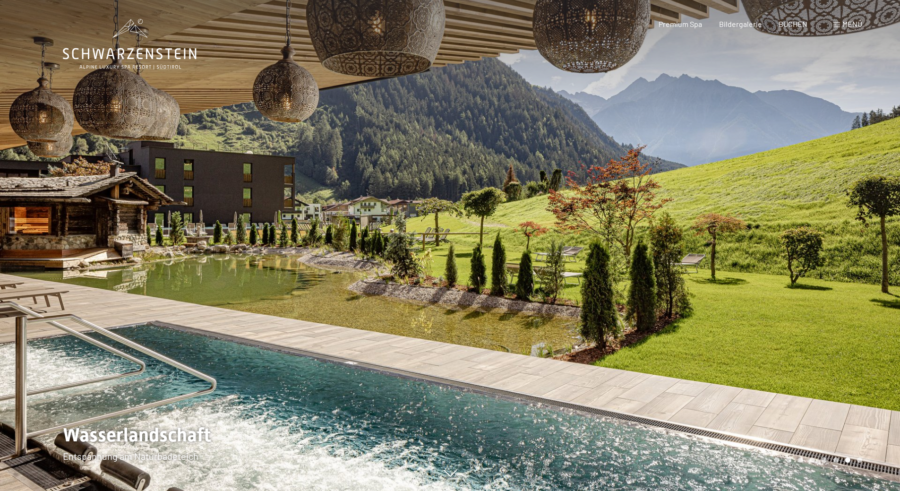
click at [703, 252] on div at bounding box center [675, 245] width 450 height 491
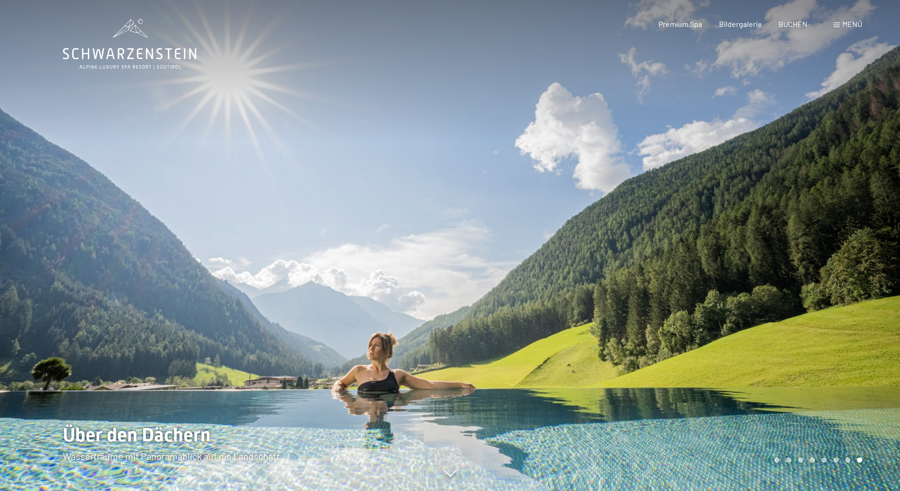
click at [837, 23] on span at bounding box center [836, 25] width 7 height 5
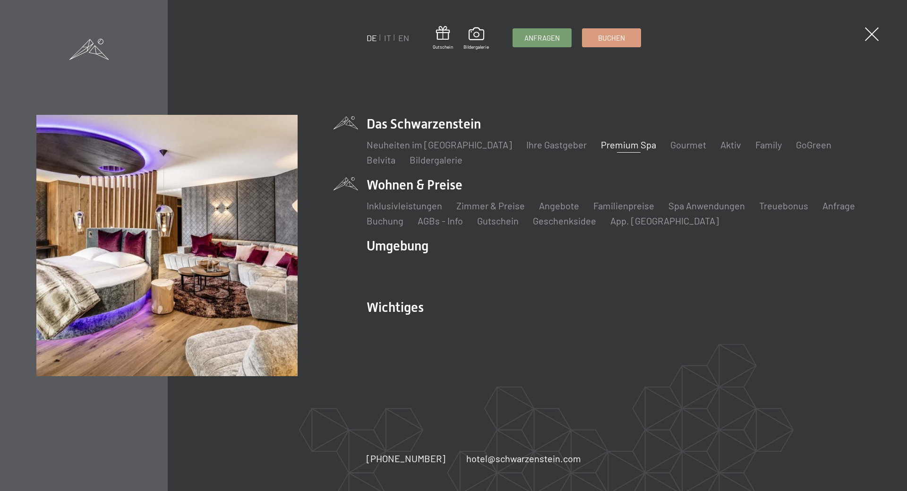
click at [405, 187] on li "Wohnen & Preise Inklusivleistungen Zimmer & Preise Liste Angebote Liste Familie…" at bounding box center [618, 201] width 504 height 51
click at [395, 185] on li "Wohnen & Preise Inklusivleistungen Zimmer & Preise Liste Angebote Liste Familie…" at bounding box center [618, 201] width 504 height 51
click at [467, 206] on link "Zimmer & Preise" at bounding box center [490, 205] width 68 height 11
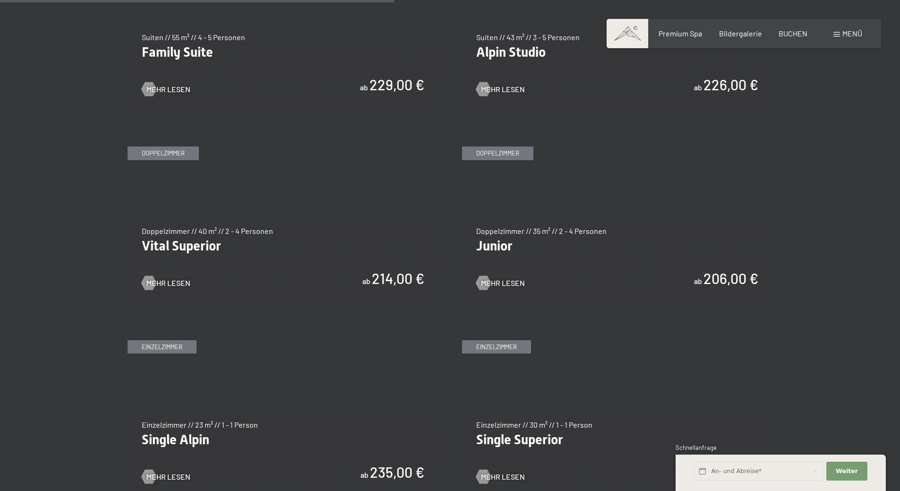
scroll to position [1322, 0]
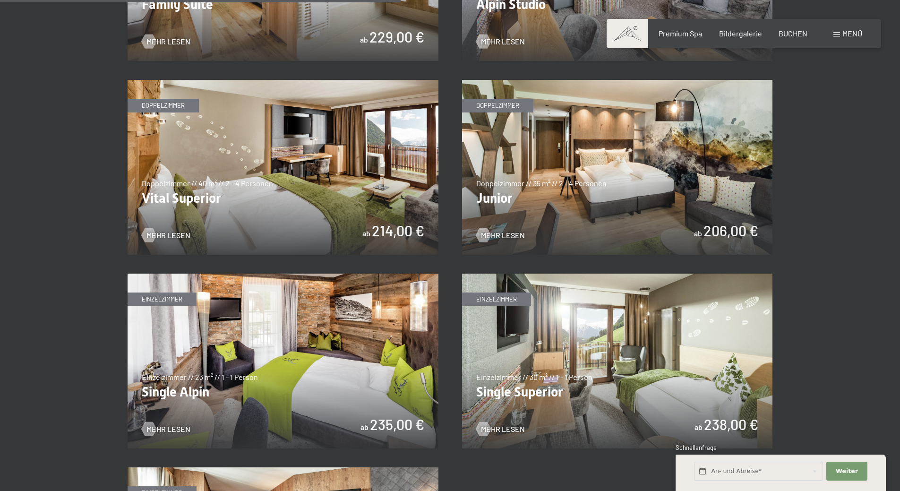
click at [286, 200] on img at bounding box center [282, 167] width 311 height 175
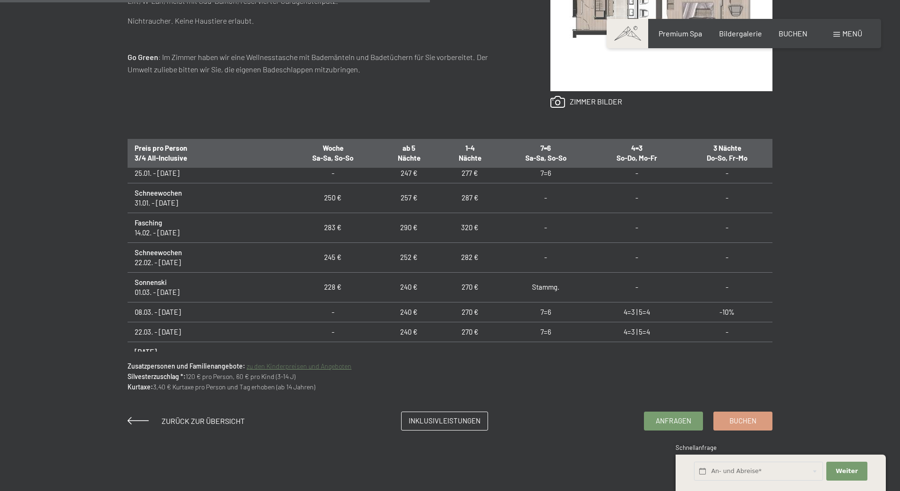
scroll to position [419, 0]
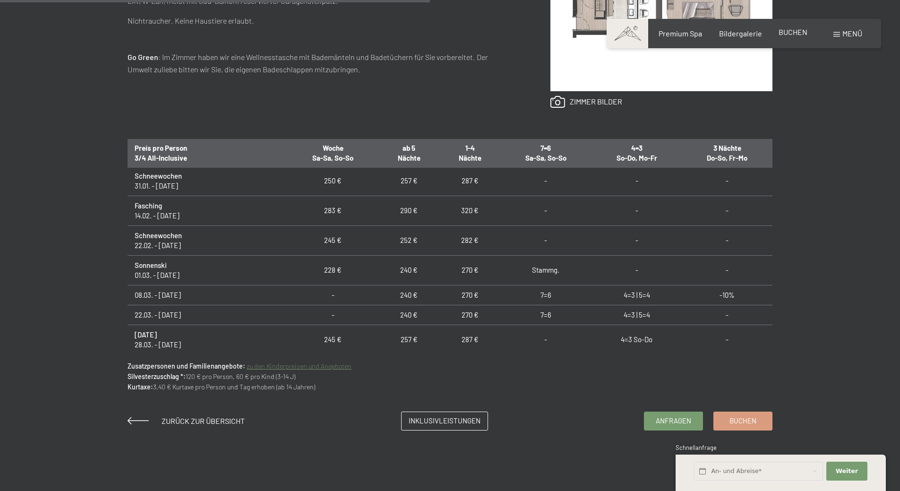
click at [790, 31] on span "BUCHEN" at bounding box center [792, 31] width 29 height 9
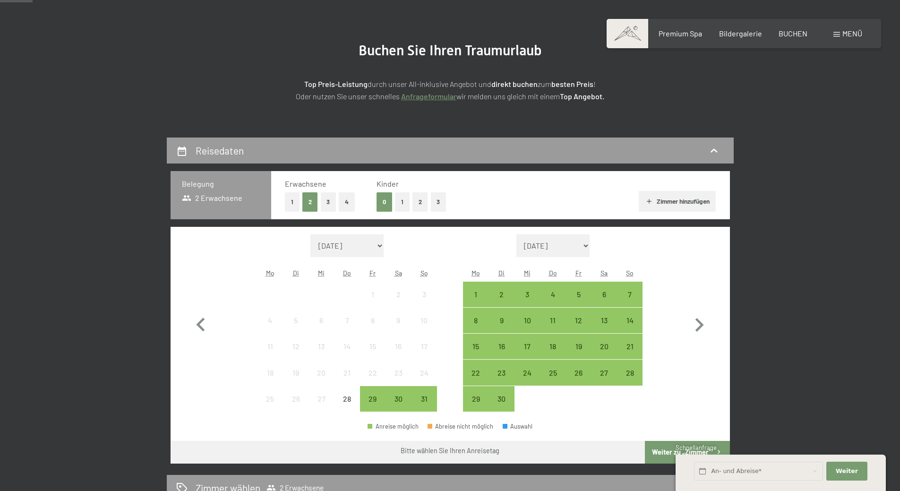
scroll to position [142, 0]
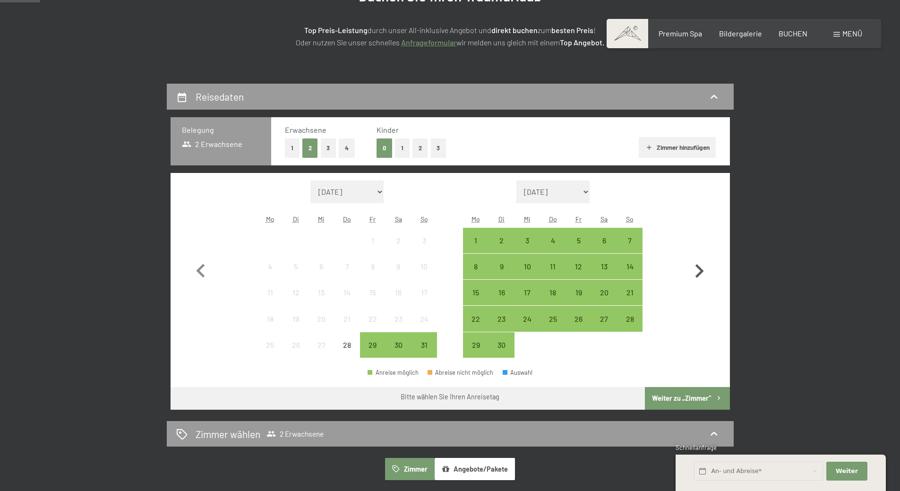
click at [700, 272] on icon "button" at bounding box center [699, 271] width 8 height 14
select select "[DATE]"
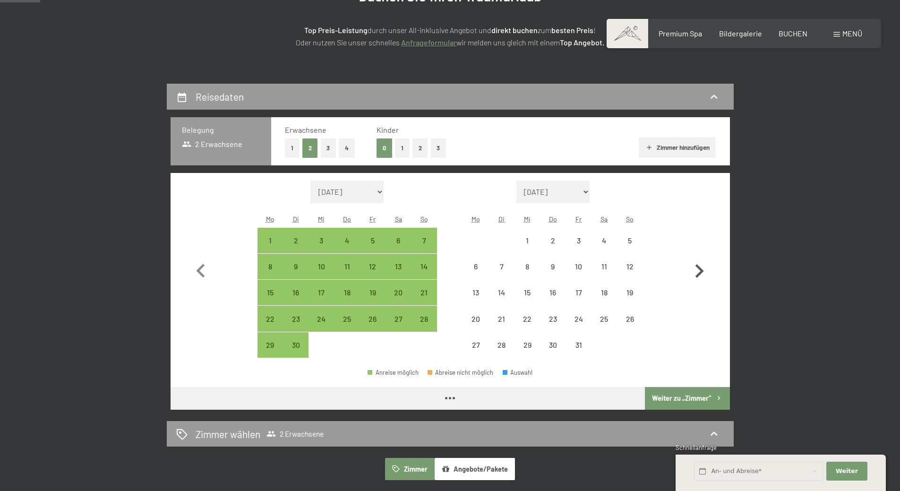
click at [700, 272] on icon "button" at bounding box center [699, 271] width 8 height 14
select select "[DATE]"
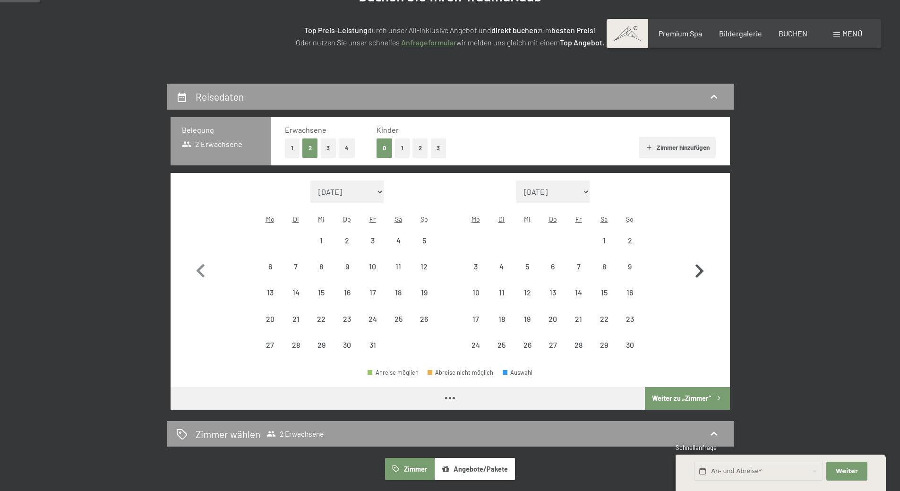
click at [700, 272] on icon "button" at bounding box center [699, 271] width 8 height 14
select select "[DATE]"
click at [700, 272] on icon "button" at bounding box center [699, 271] width 8 height 14
select select "2025-12-01"
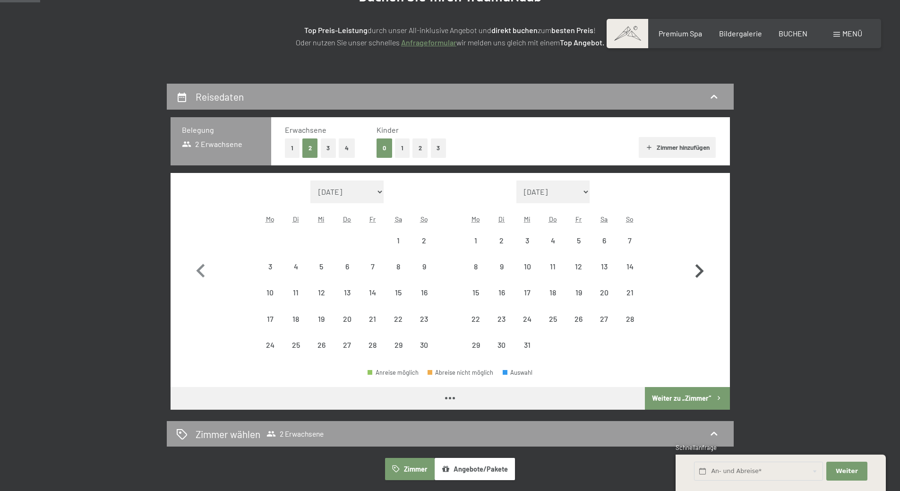
select select "2026-01-01"
select select "2025-12-01"
select select "2026-01-01"
select select "2025-12-01"
select select "2026-01-01"
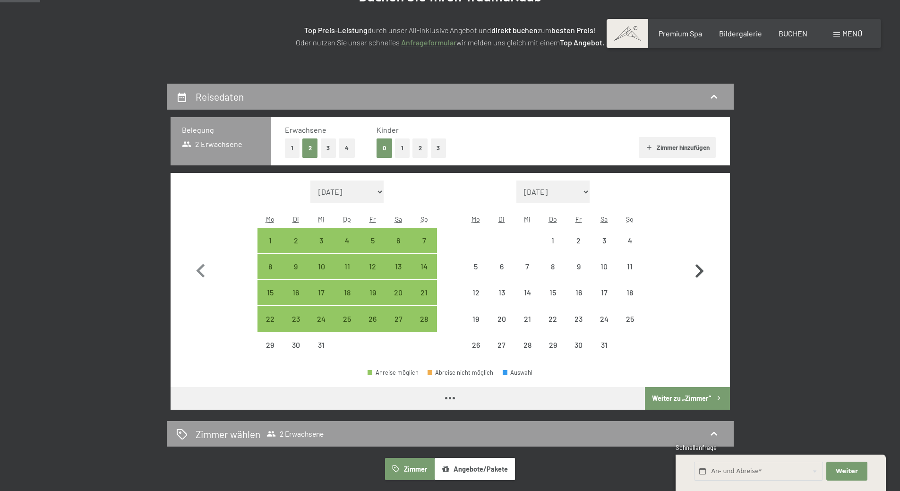
select select "2025-12-01"
select select "2026-01-01"
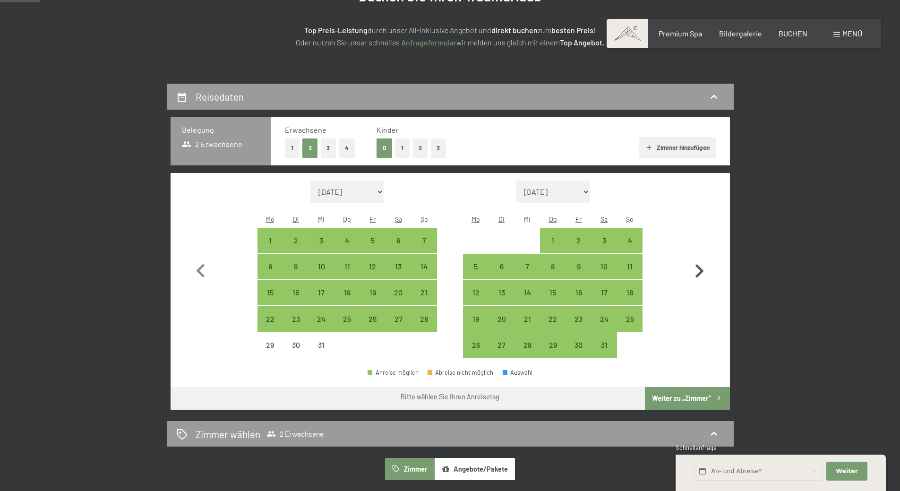
click at [700, 272] on icon "button" at bounding box center [699, 271] width 8 height 14
select select "2026-01-01"
select select "2026-02-01"
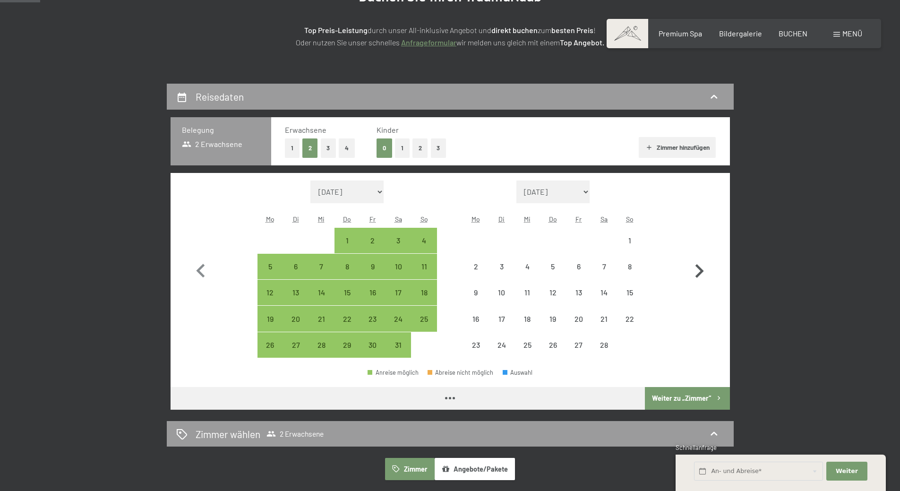
click at [700, 272] on icon "button" at bounding box center [699, 271] width 8 height 14
select select "2026-02-01"
select select "2026-03-01"
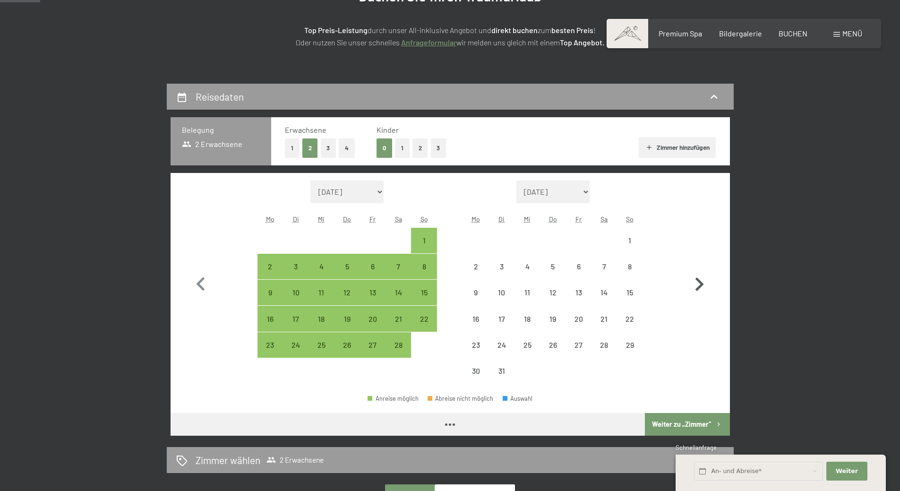
select select "[DATE]"
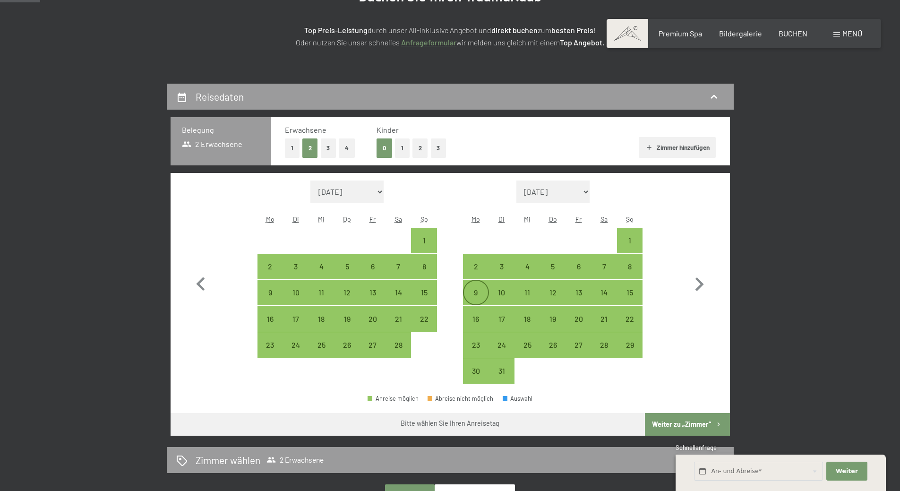
click at [476, 290] on div "9" at bounding box center [476, 301] width 24 height 24
select select "[DATE]"
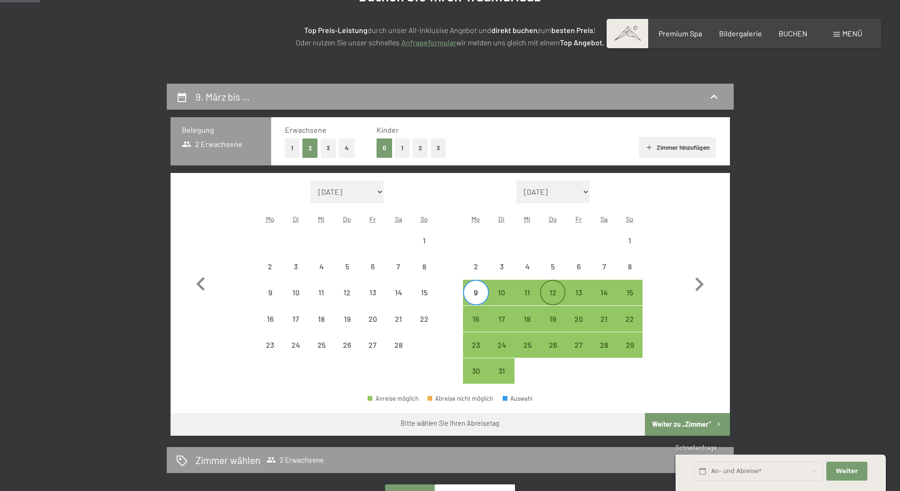
click at [551, 290] on div "12" at bounding box center [553, 301] width 24 height 24
select select "[DATE]"
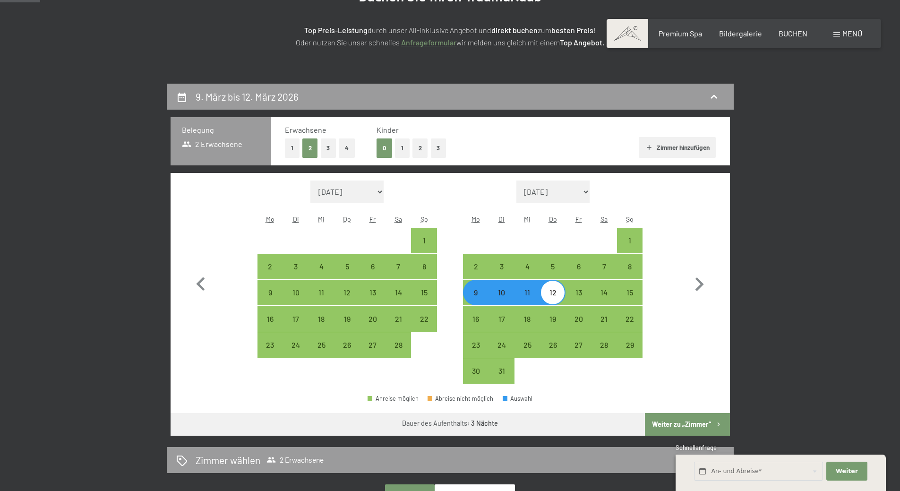
click at [673, 419] on button "Weiter zu „Zimmer“" at bounding box center [687, 424] width 85 height 23
select select "[DATE]"
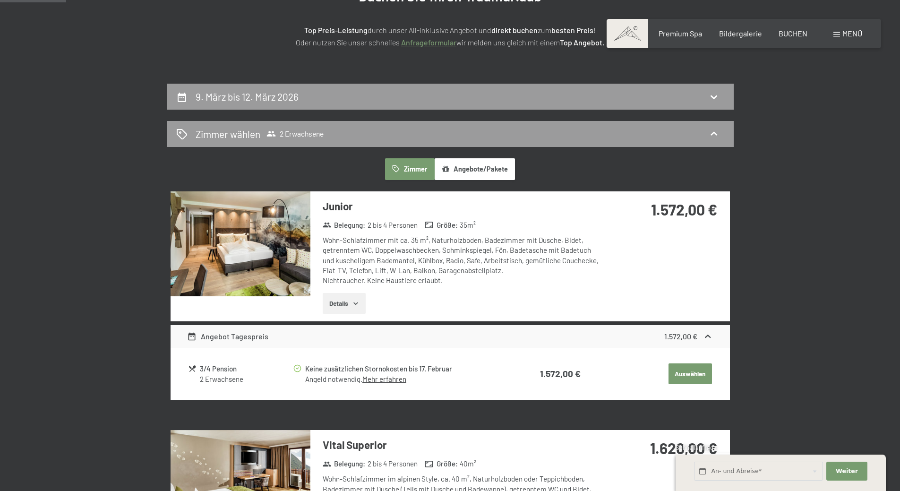
scroll to position [225, 0]
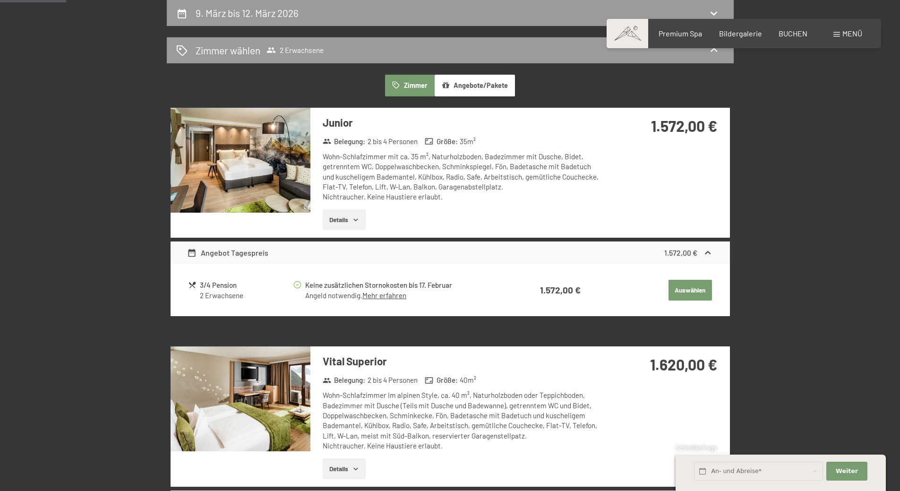
click at [359, 219] on icon "button" at bounding box center [356, 220] width 8 height 8
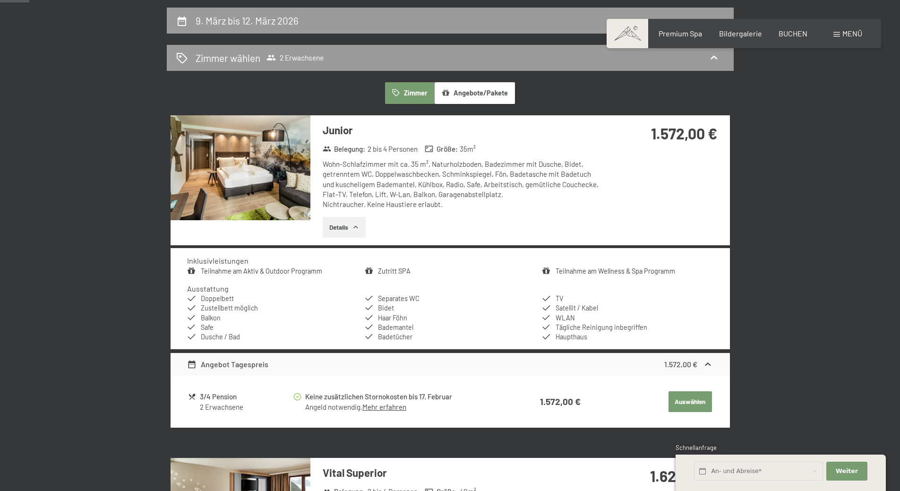
scroll to position [0, 0]
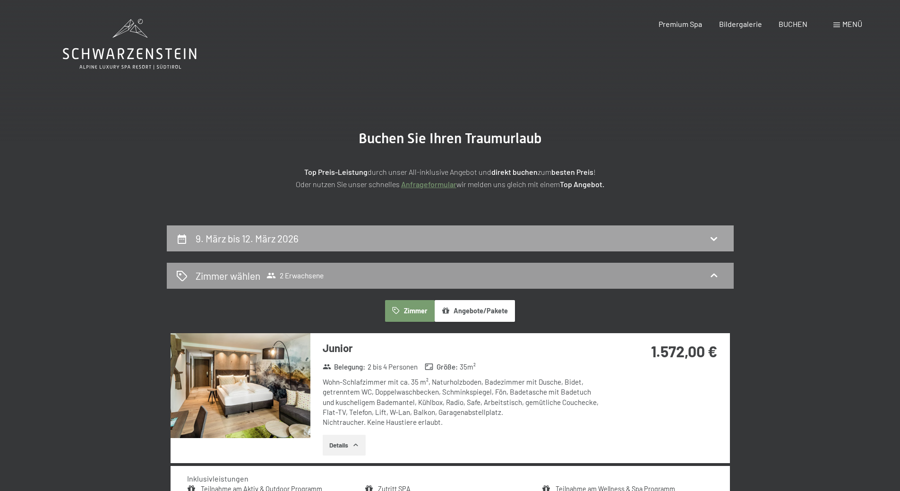
click at [713, 235] on icon at bounding box center [713, 238] width 11 height 11
select select "[DATE]"
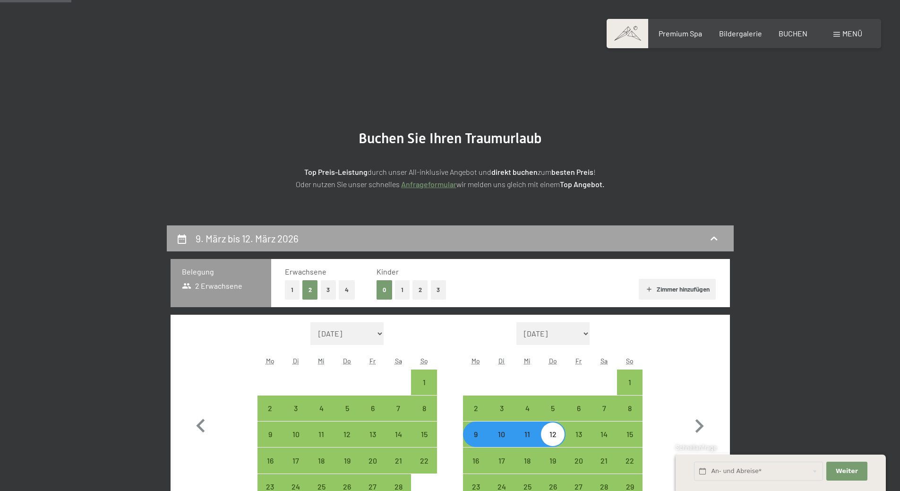
scroll to position [225, 0]
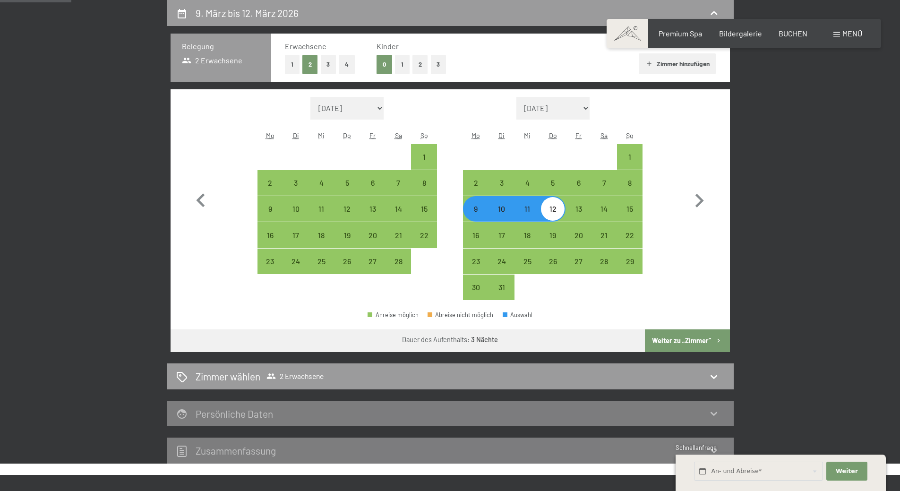
click at [475, 211] on div "9" at bounding box center [476, 217] width 24 height 24
select select "[DATE]"
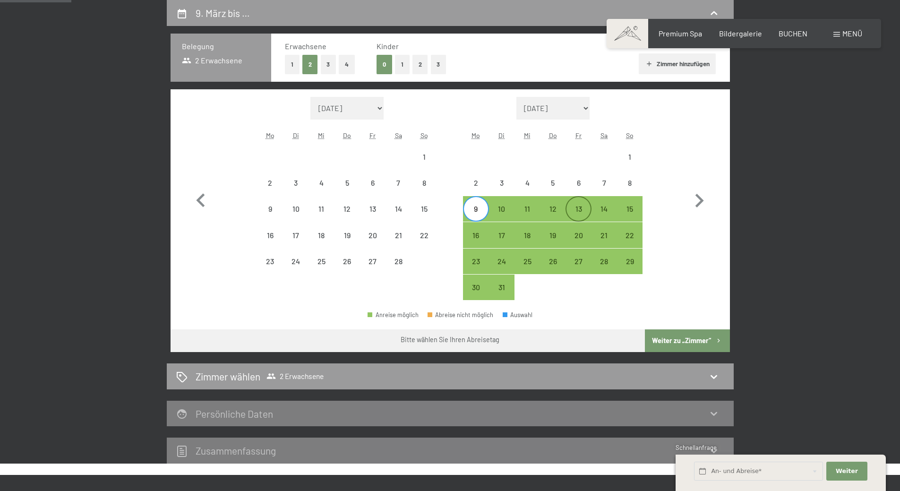
click at [581, 211] on div "13" at bounding box center [578, 217] width 24 height 24
select select "[DATE]"
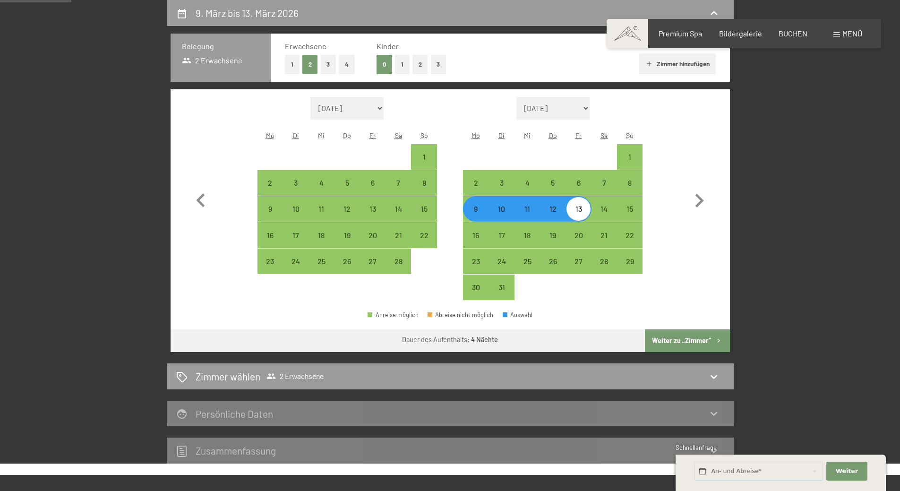
click at [668, 335] on button "Weiter zu „Zimmer“" at bounding box center [687, 340] width 85 height 23
select select "[DATE]"
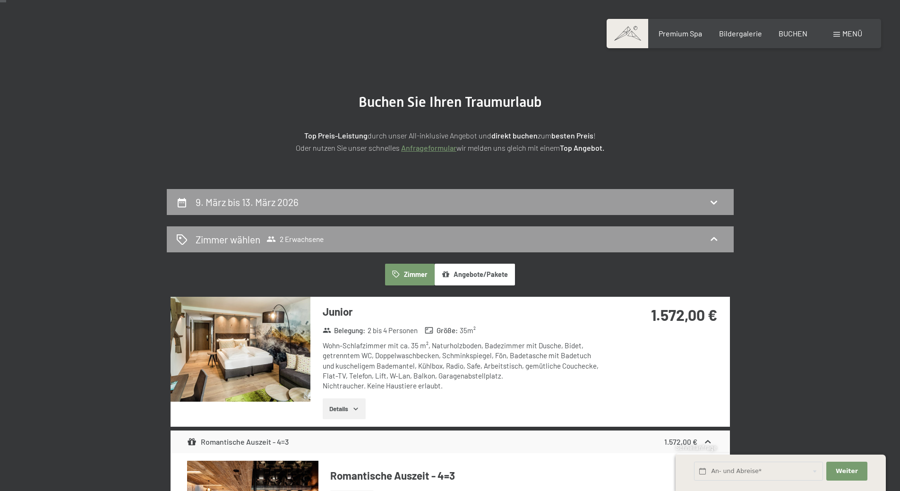
scroll to position [0, 0]
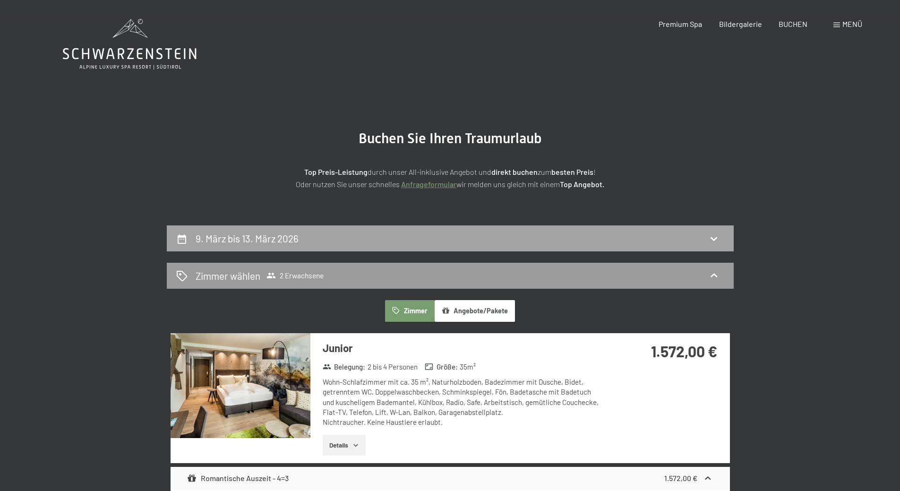
click at [271, 239] on h2 "9. März bis 13. März 2026" at bounding box center [246, 238] width 103 height 12
select select "[DATE]"
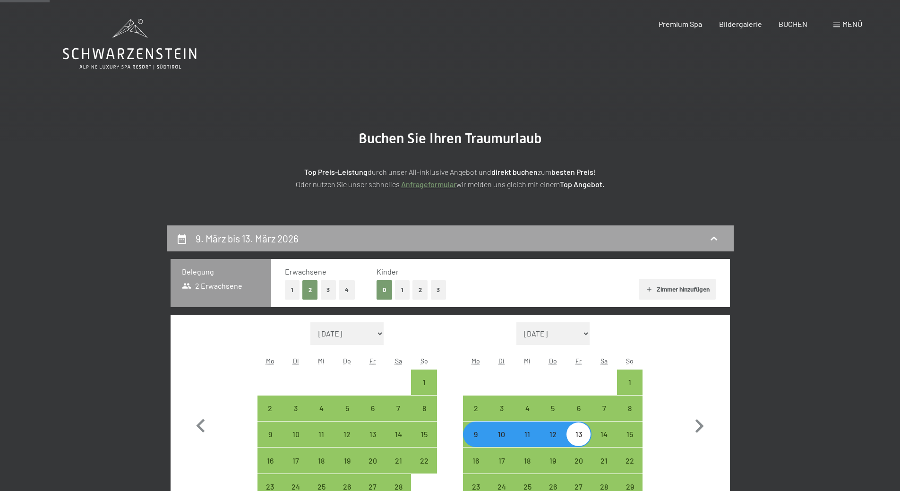
scroll to position [225, 0]
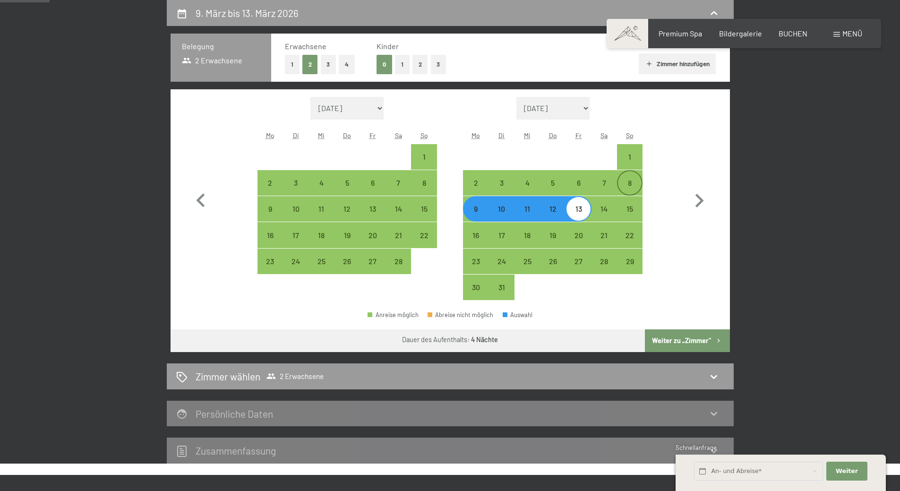
click at [628, 183] on div "8" at bounding box center [630, 191] width 24 height 24
select select "[DATE]"
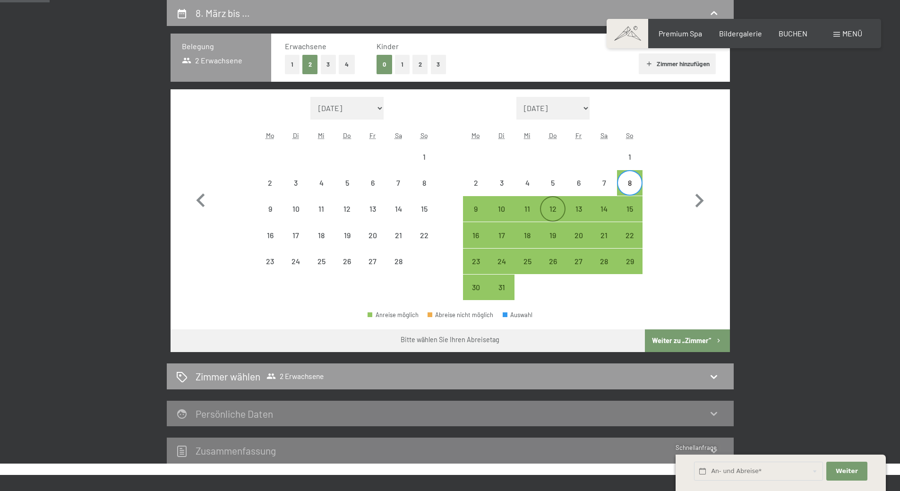
click at [554, 205] on div "12" at bounding box center [553, 217] width 24 height 24
select select "[DATE]"
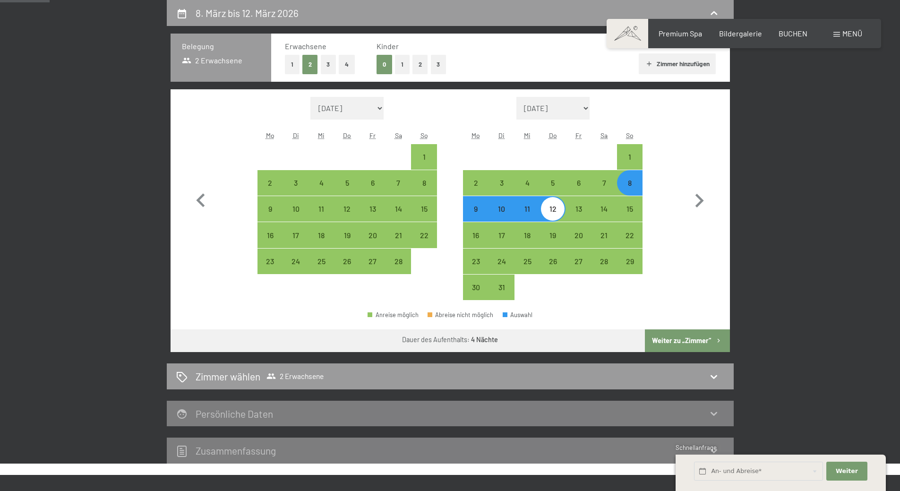
click at [683, 335] on button "Weiter zu „Zimmer“" at bounding box center [687, 340] width 85 height 23
select select "[DATE]"
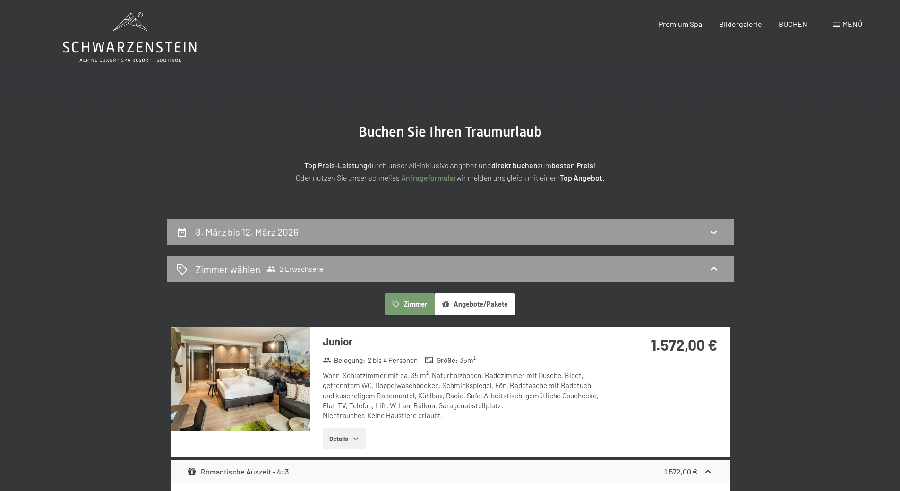
scroll to position [0, 0]
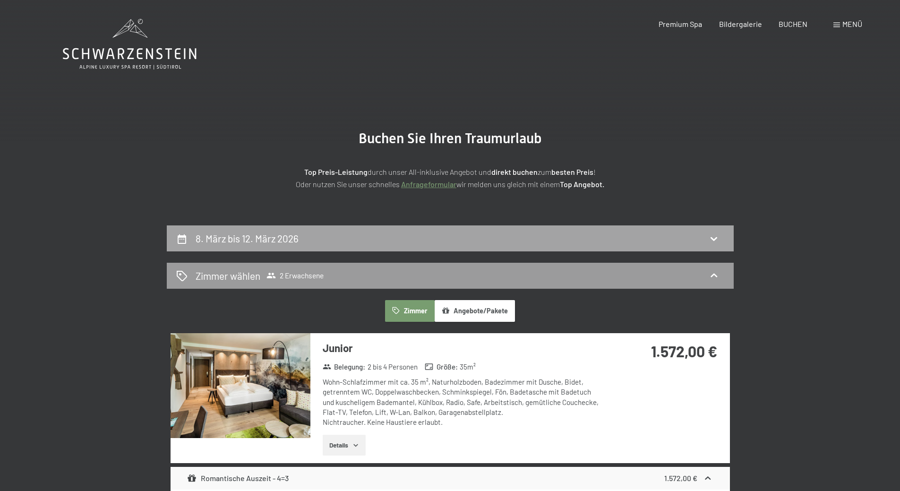
click at [272, 237] on h2 "8. März bis 12. März 2026" at bounding box center [246, 238] width 103 height 12
select select "[DATE]"
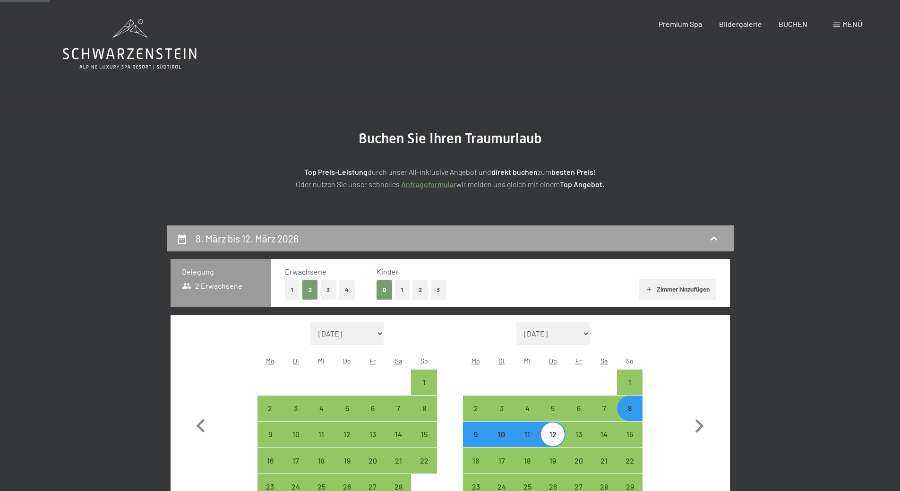
scroll to position [225, 0]
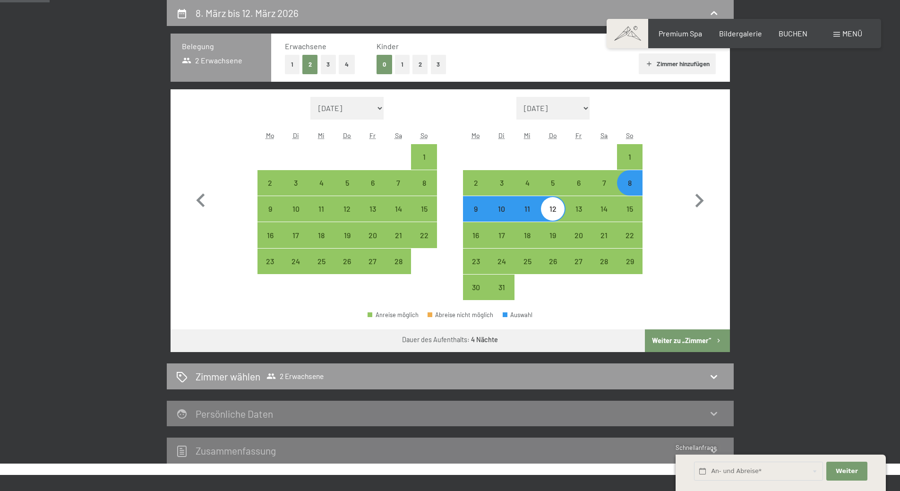
click at [474, 212] on div "9" at bounding box center [476, 217] width 24 height 24
select select "[DATE]"
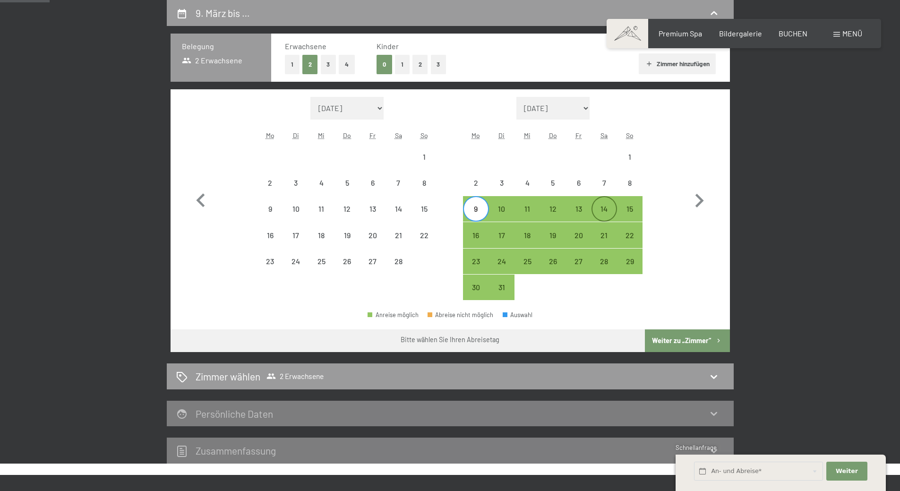
click at [605, 208] on div "14" at bounding box center [604, 217] width 24 height 24
select select "[DATE]"
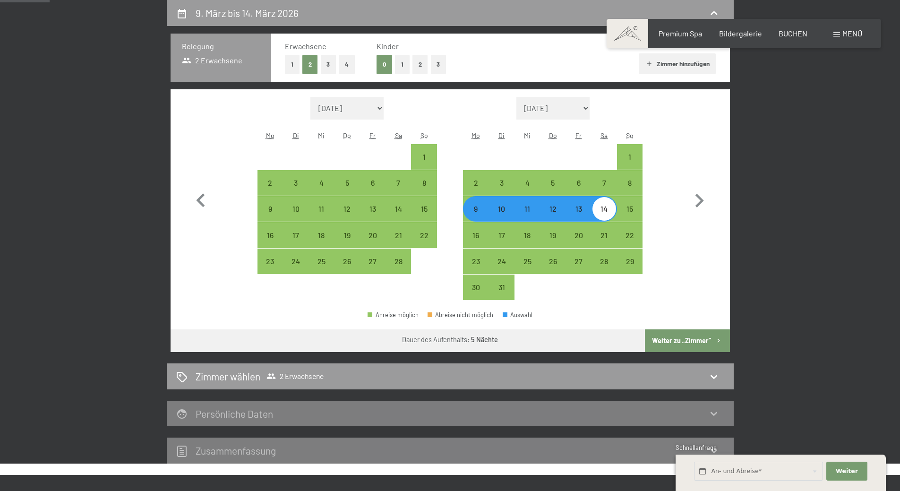
click at [656, 340] on button "Weiter zu „Zimmer“" at bounding box center [687, 340] width 85 height 23
select select "[DATE]"
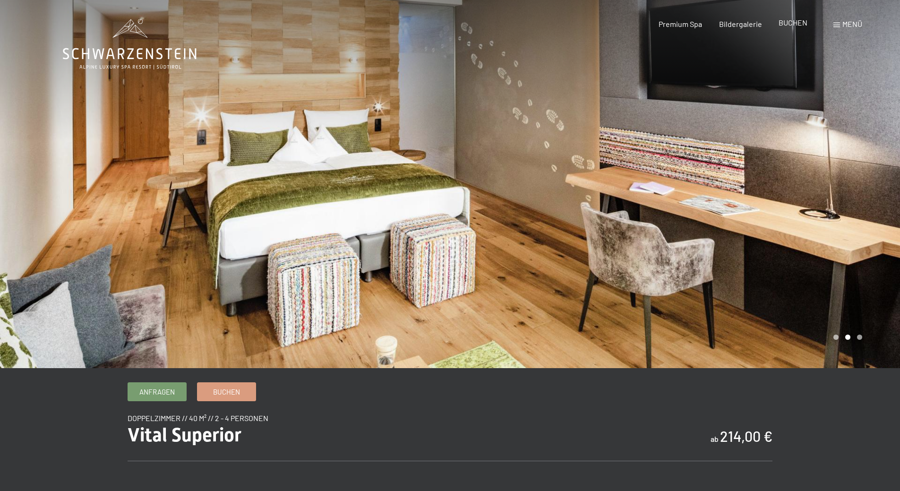
click at [786, 21] on span "BUCHEN" at bounding box center [792, 22] width 29 height 9
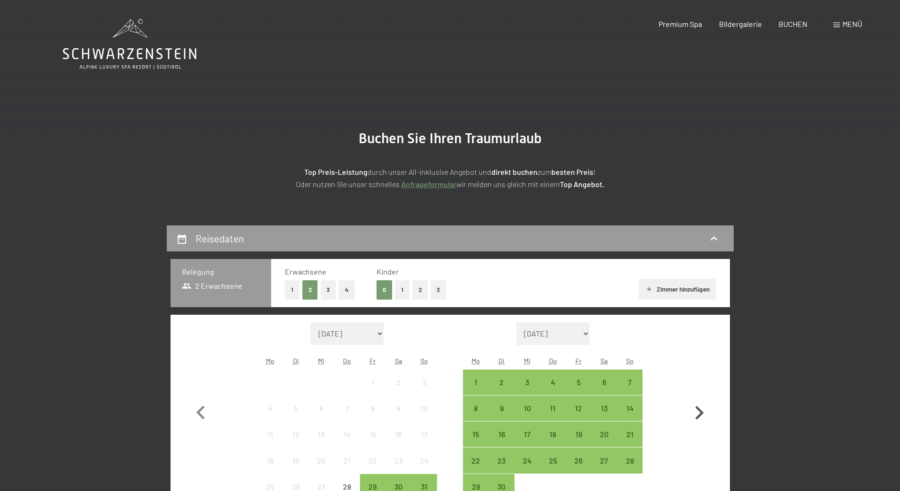
click at [701, 414] on icon "button" at bounding box center [699, 413] width 8 height 14
select select "[DATE]"
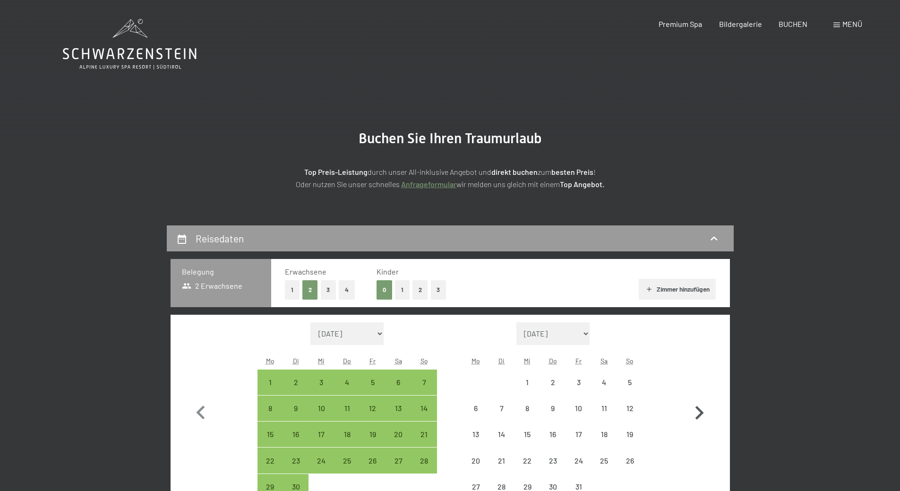
click at [701, 414] on icon "button" at bounding box center [699, 413] width 8 height 14
select select "[DATE]"
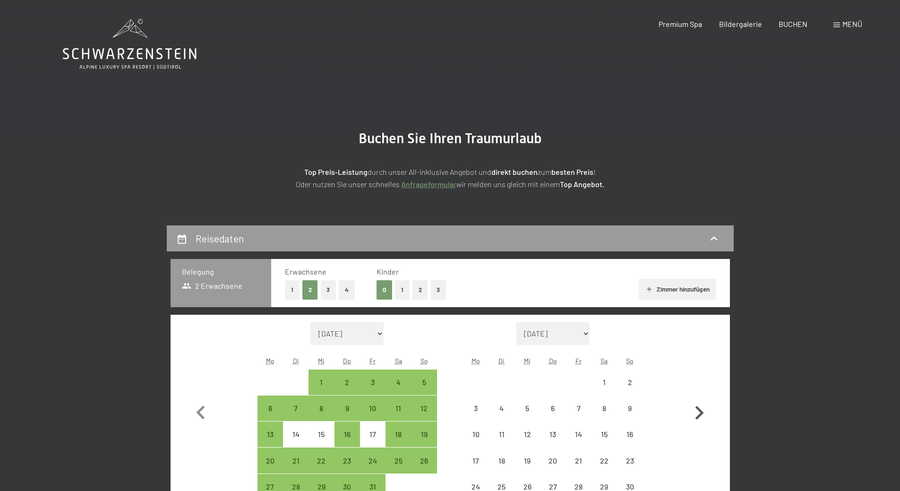
click at [701, 414] on icon "button" at bounding box center [699, 413] width 8 height 14
select select "[DATE]"
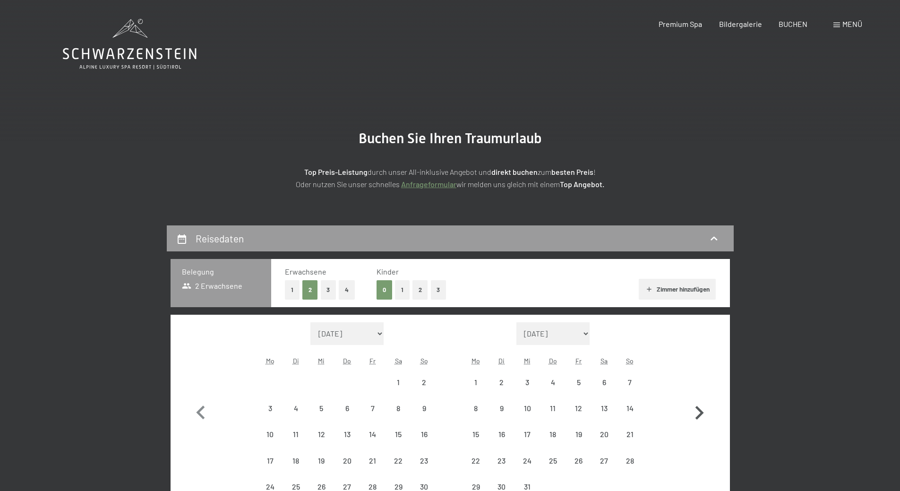
select select "[DATE]"
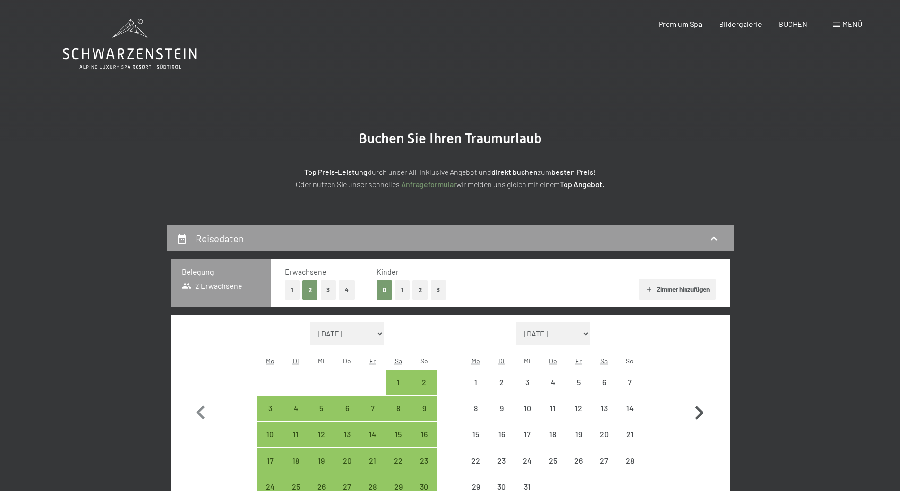
select select "[DATE]"
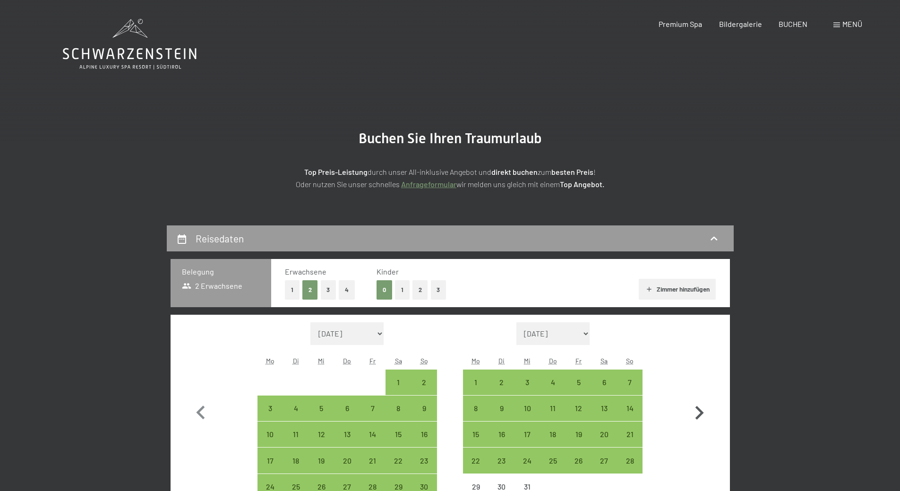
click at [701, 414] on icon "button" at bounding box center [699, 413] width 8 height 14
select select "[DATE]"
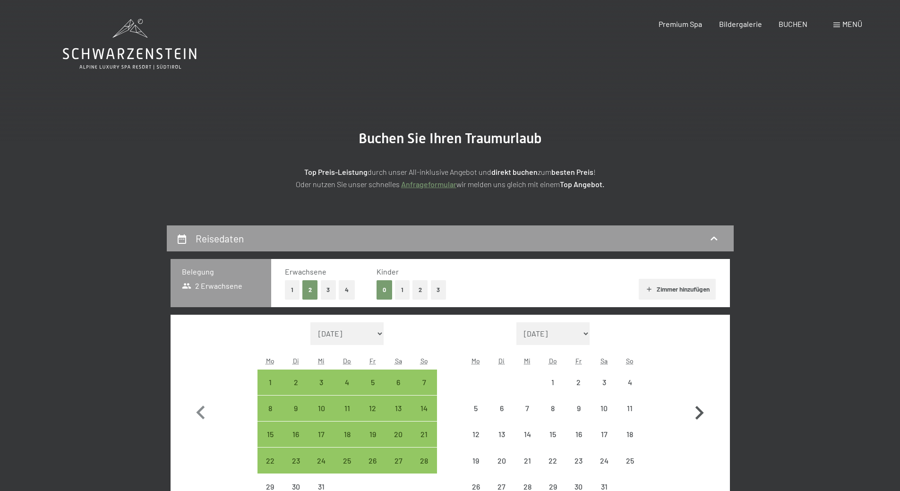
select select "[DATE]"
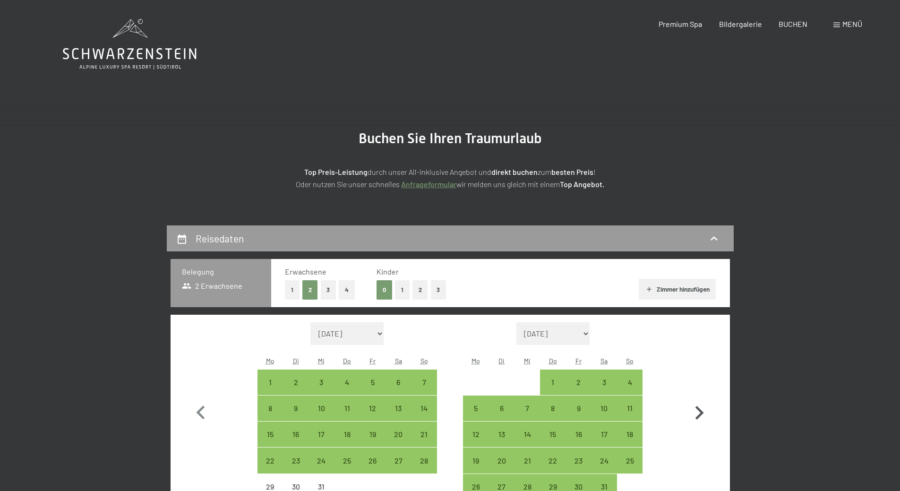
click at [701, 414] on icon "button" at bounding box center [699, 413] width 8 height 14
select select "[DATE]"
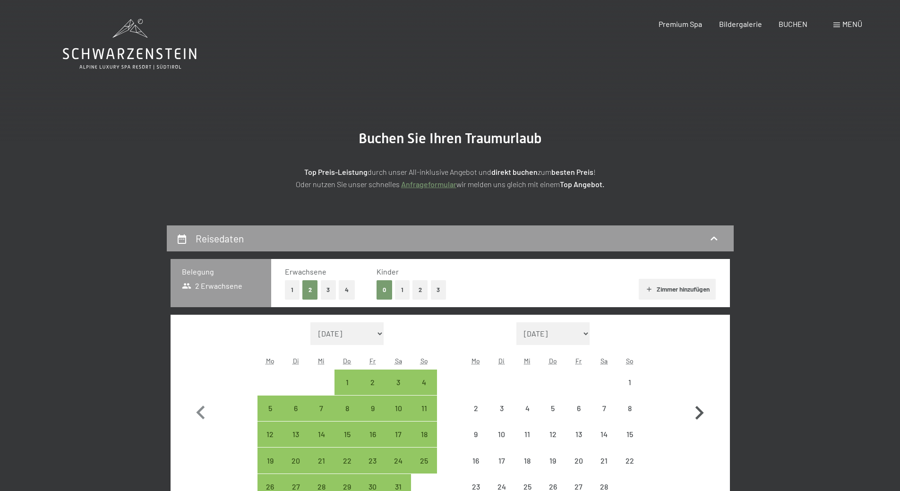
select select "[DATE]"
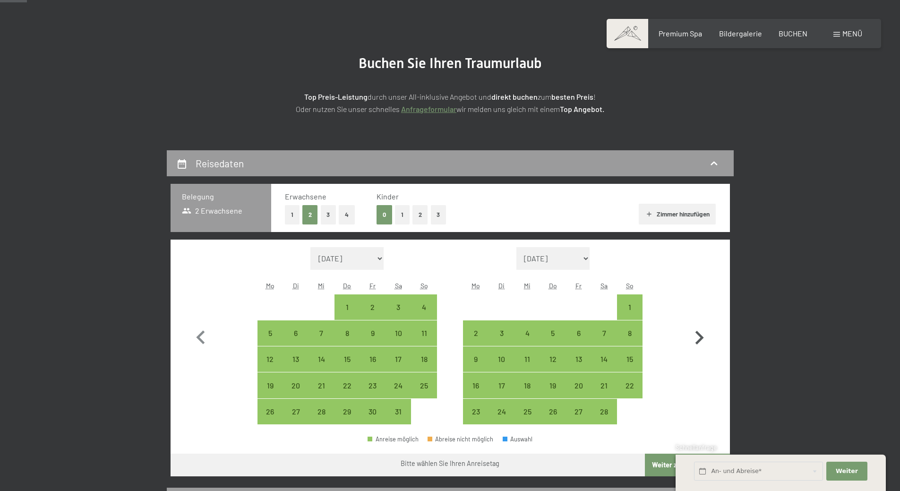
scroll to position [94, 0]
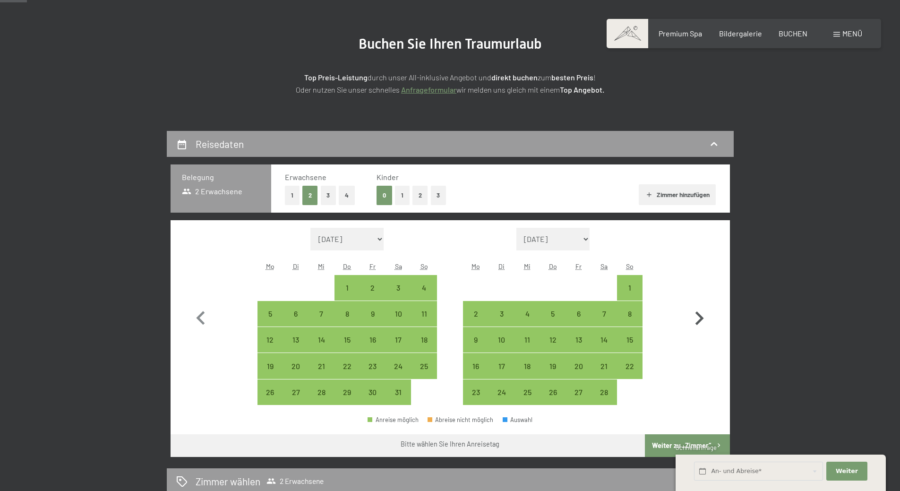
click at [698, 319] on icon "button" at bounding box center [698, 318] width 27 height 27
select select "[DATE]"
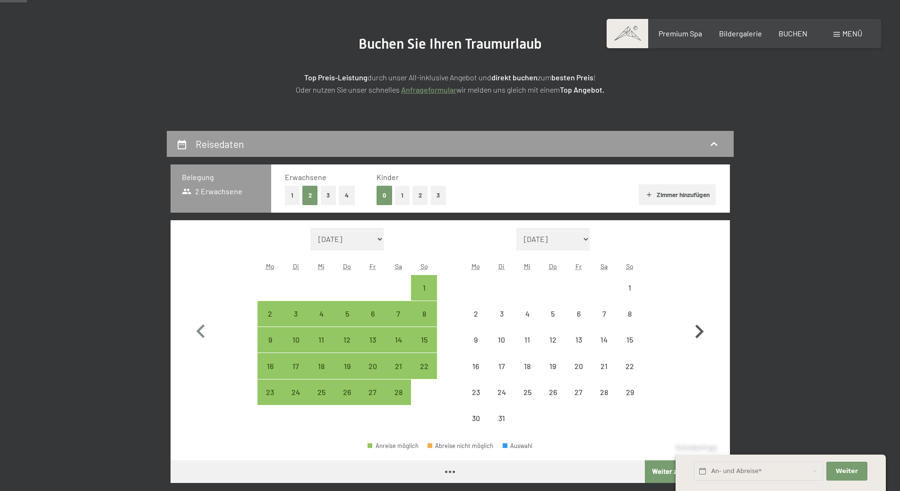
select select "[DATE]"
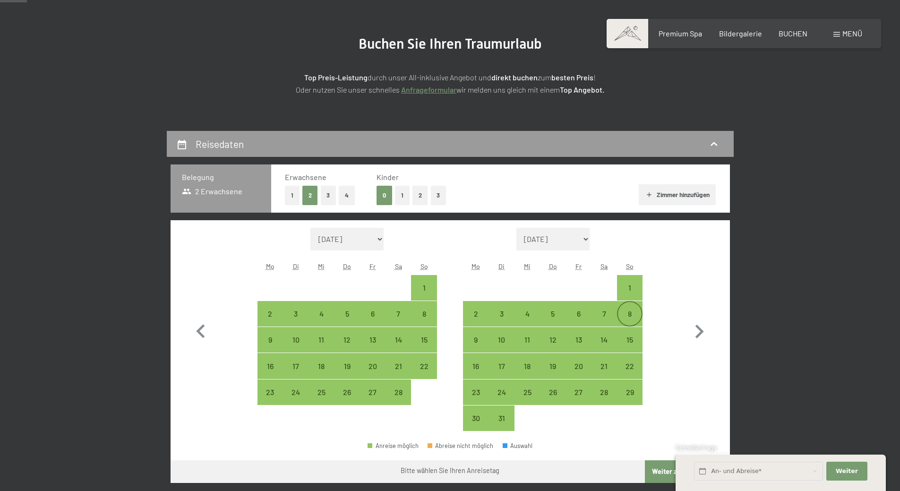
click at [630, 314] on div "8" at bounding box center [630, 322] width 24 height 24
select select "[DATE]"
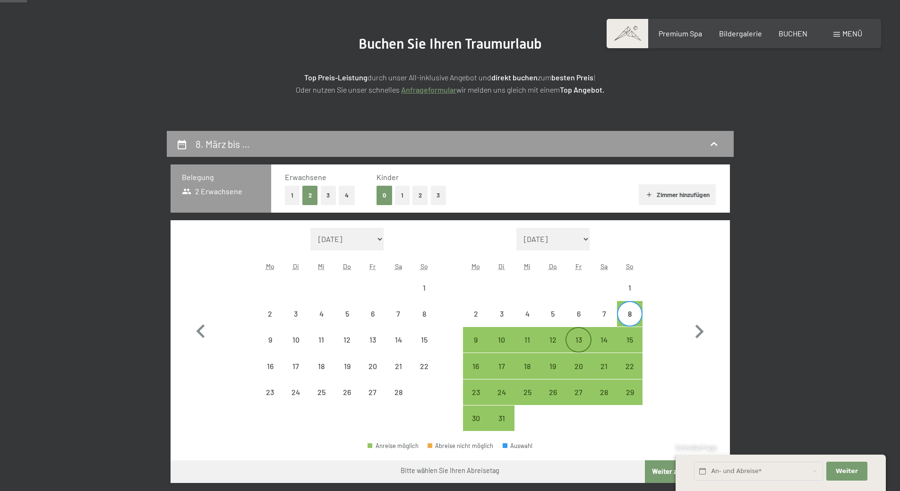
click at [577, 340] on div "13" at bounding box center [578, 348] width 24 height 24
select select "[DATE]"
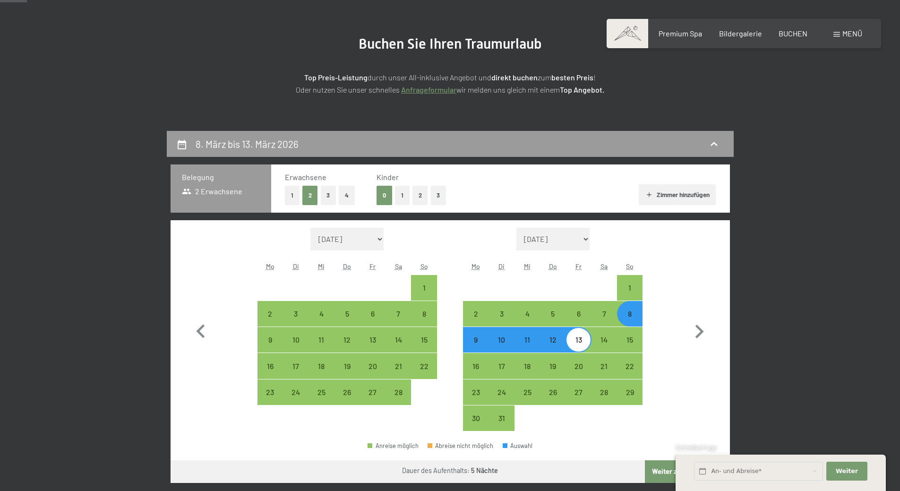
click at [630, 316] on div "8" at bounding box center [630, 322] width 24 height 24
select select "2026-02-01"
select select "2026-03-01"
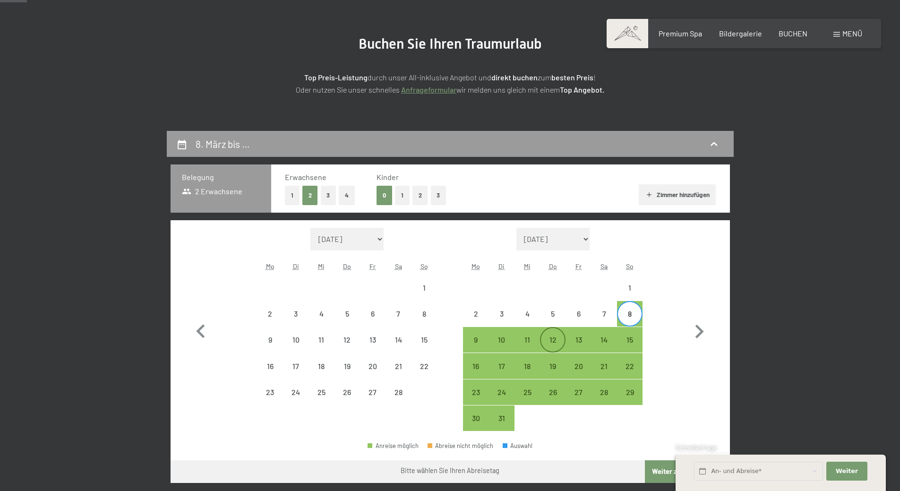
click at [558, 337] on div "12" at bounding box center [553, 348] width 24 height 24
select select "2026-02-01"
select select "2026-03-01"
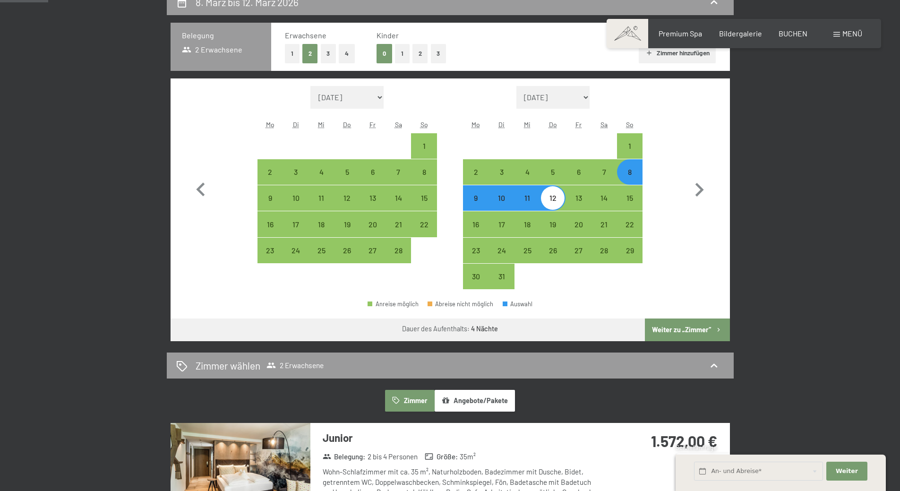
click at [688, 322] on button "Weiter zu „Zimmer“" at bounding box center [687, 329] width 85 height 23
select select "2026-02-01"
select select "2026-03-01"
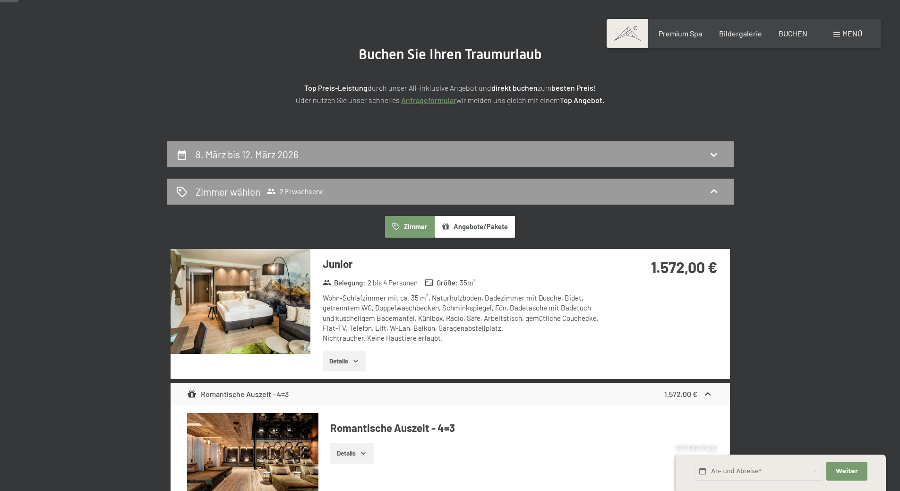
scroll to position [84, 0]
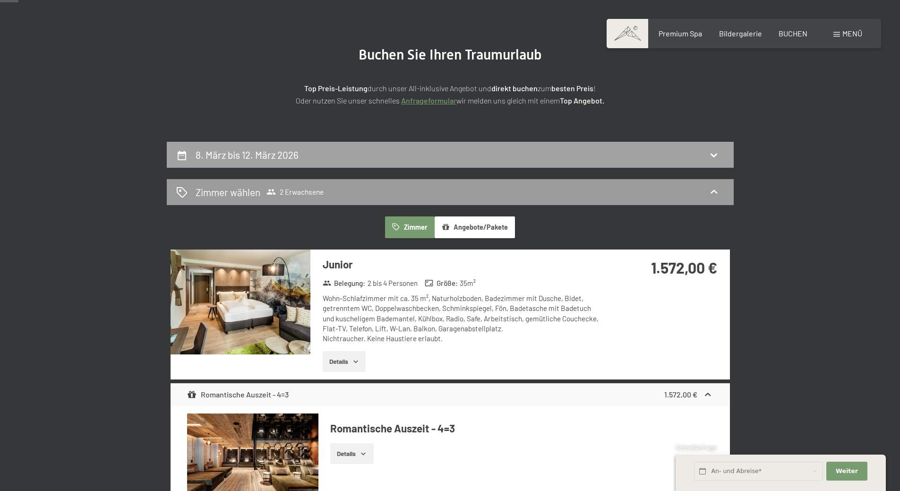
click at [393, 156] on div "8. März bis 12. März 2026" at bounding box center [450, 155] width 548 height 14
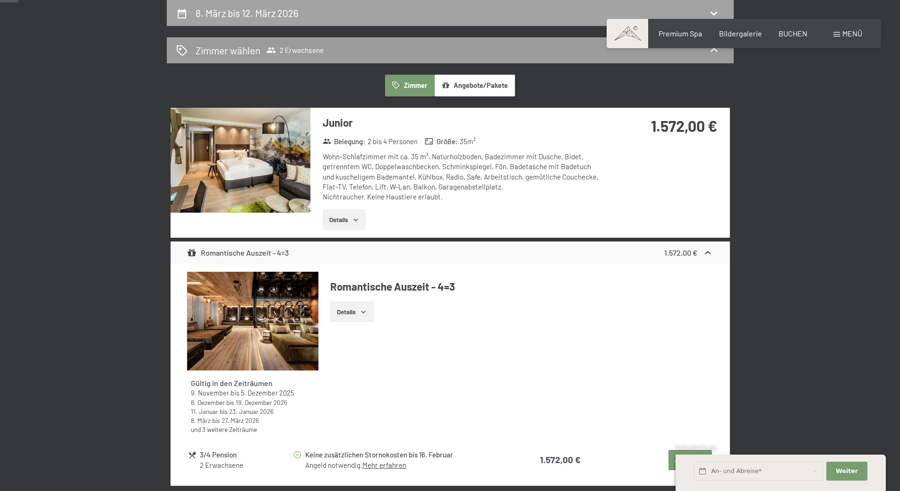
select select "2026-02-01"
select select "2026-03-01"
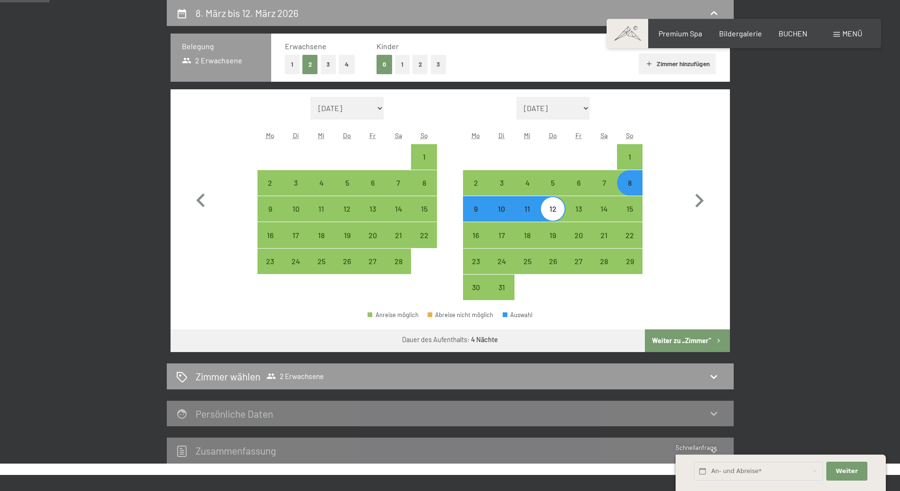
click at [474, 213] on div "9" at bounding box center [476, 217] width 24 height 24
select select "2026-02-01"
select select "2026-03-01"
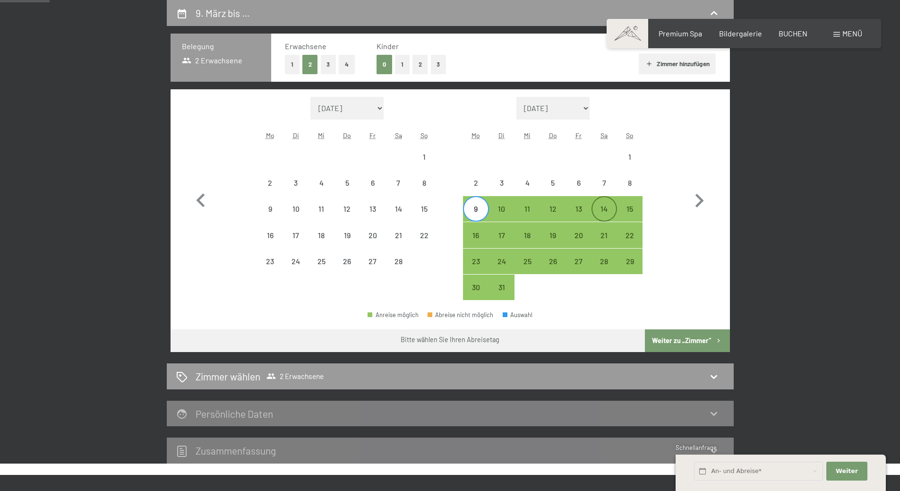
click at [605, 208] on div "14" at bounding box center [604, 217] width 24 height 24
select select "2026-02-01"
select select "2026-03-01"
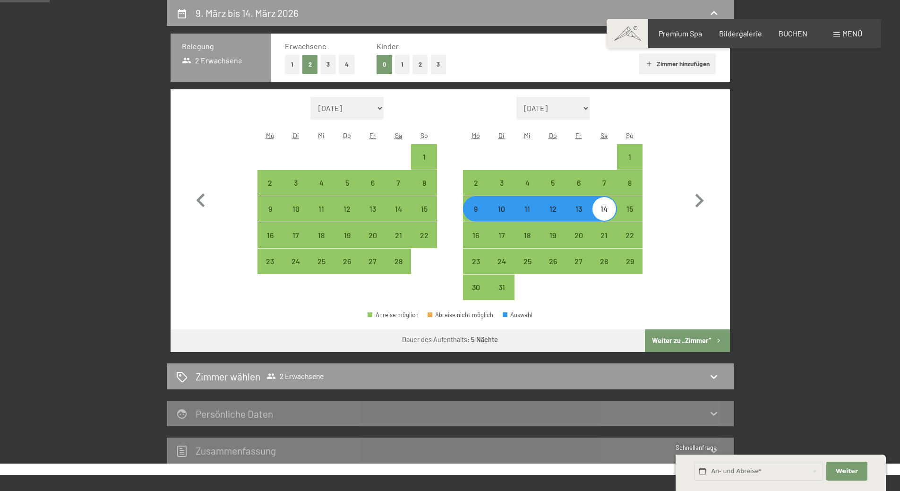
click at [675, 339] on button "Weiter zu „Zimmer“" at bounding box center [687, 340] width 85 height 23
select select "2026-02-01"
select select "2026-03-01"
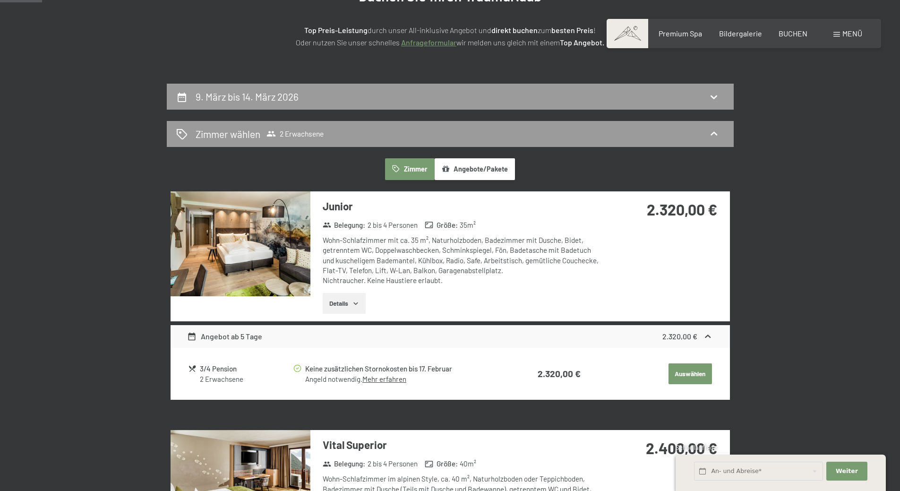
scroll to position [0, 0]
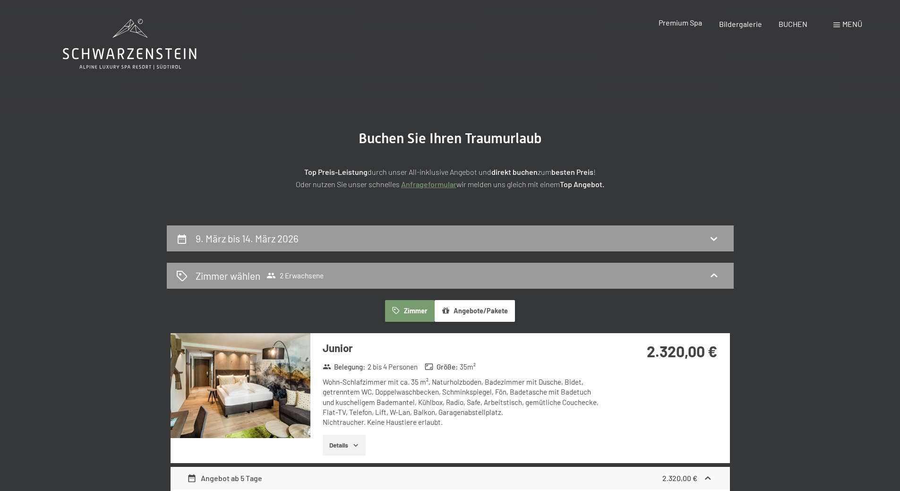
click at [673, 25] on span "Premium Spa" at bounding box center [679, 22] width 43 height 9
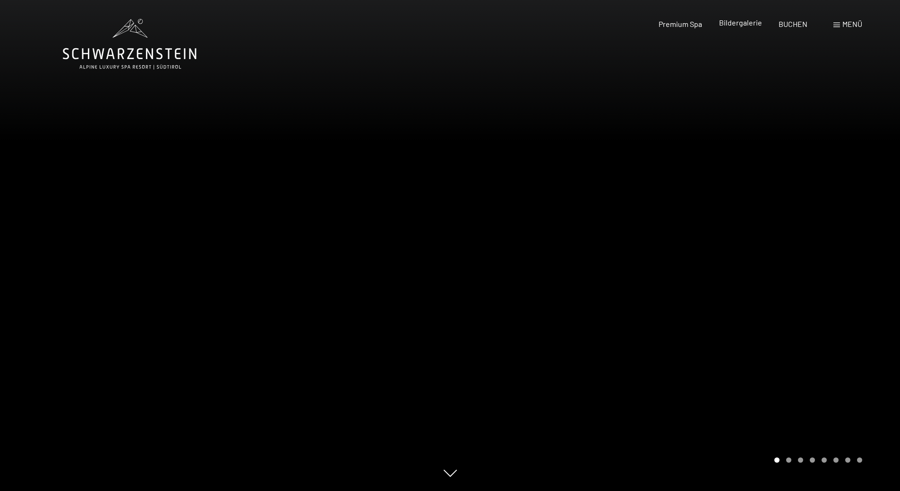
click at [723, 23] on span "Bildergalerie" at bounding box center [740, 22] width 43 height 9
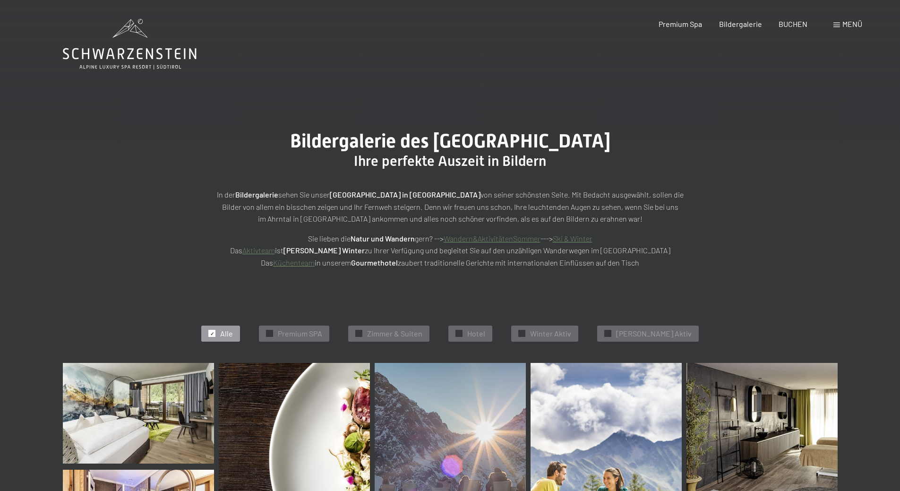
click at [839, 23] on span at bounding box center [836, 25] width 7 height 5
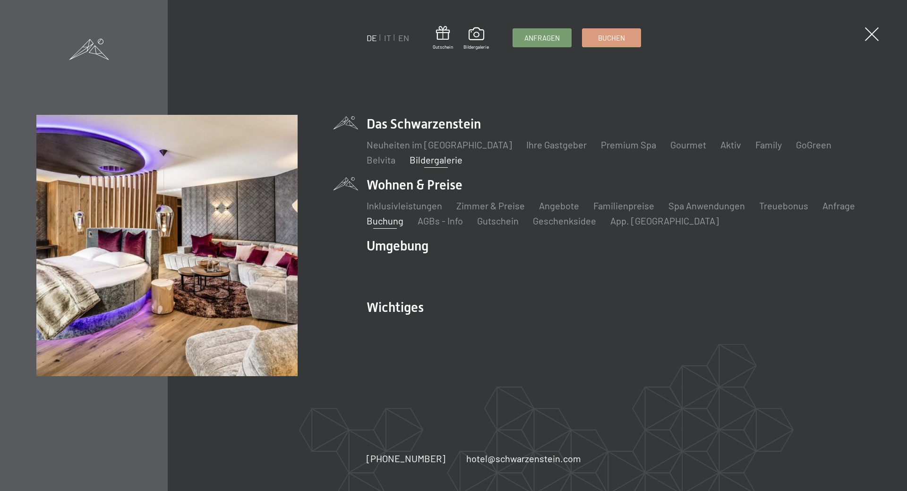
click at [394, 221] on link "Buchung" at bounding box center [384, 220] width 37 height 11
click at [431, 221] on link "AGBs - Info" at bounding box center [439, 220] width 45 height 11
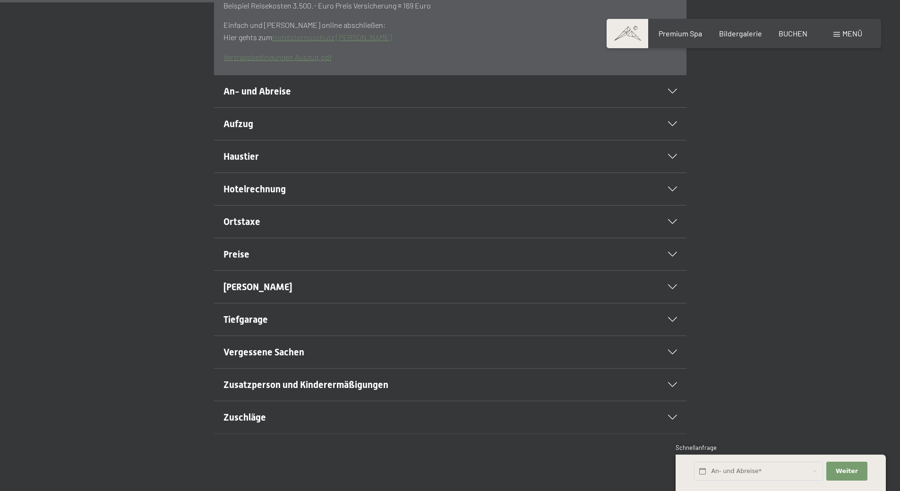
scroll to position [378, 0]
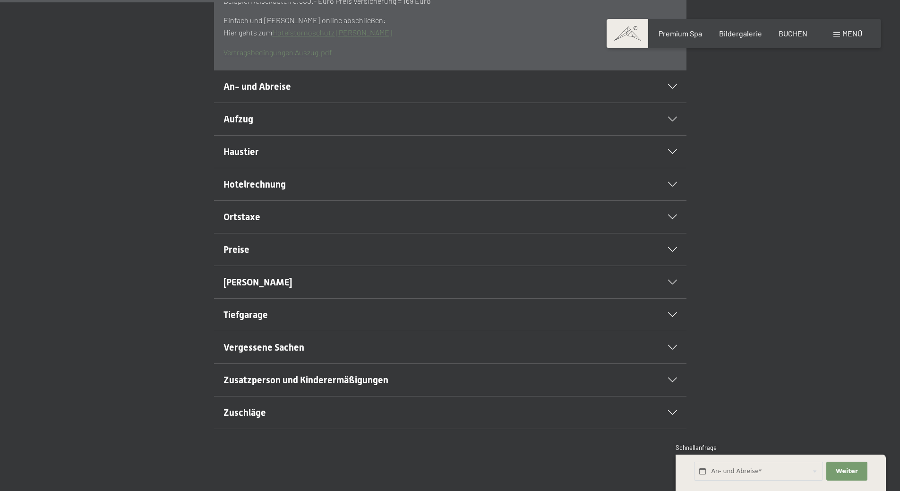
click at [255, 256] on h2 "Preise" at bounding box center [427, 249] width 408 height 13
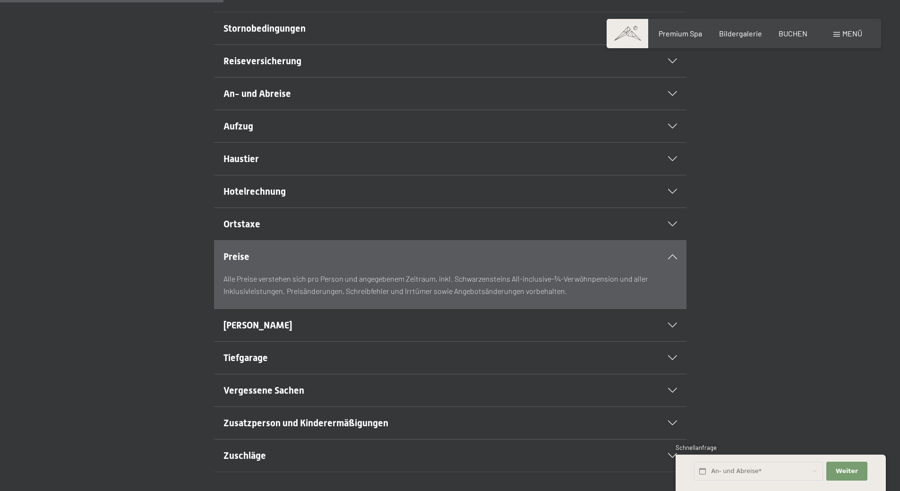
scroll to position [236, 0]
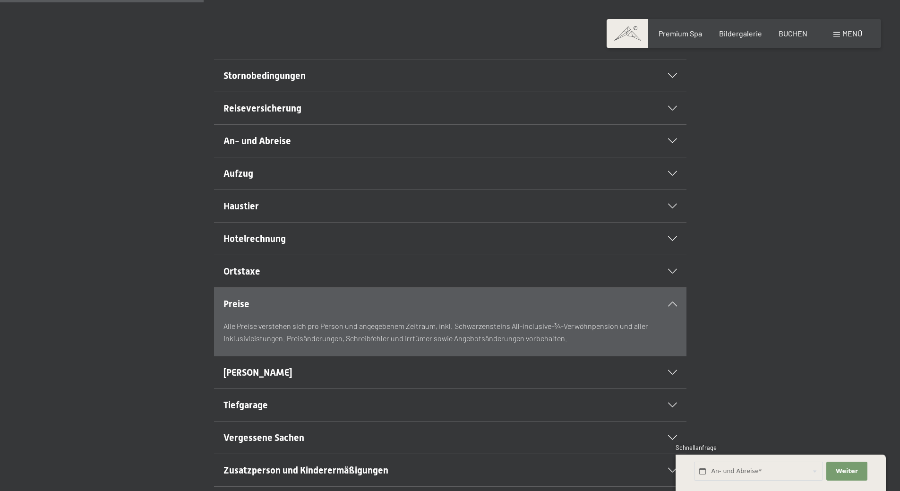
click at [294, 81] on span "Stornobedingungen" at bounding box center [264, 75] width 82 height 11
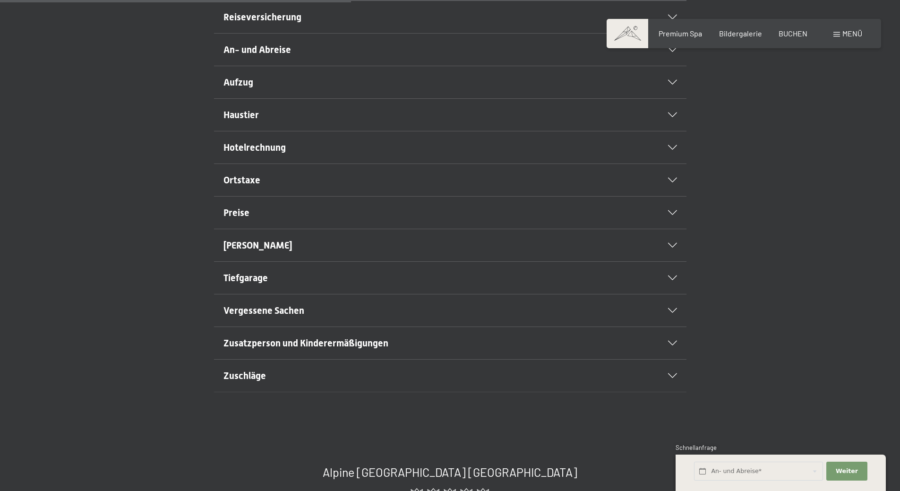
scroll to position [425, 0]
